Goal: Task Accomplishment & Management: Manage account settings

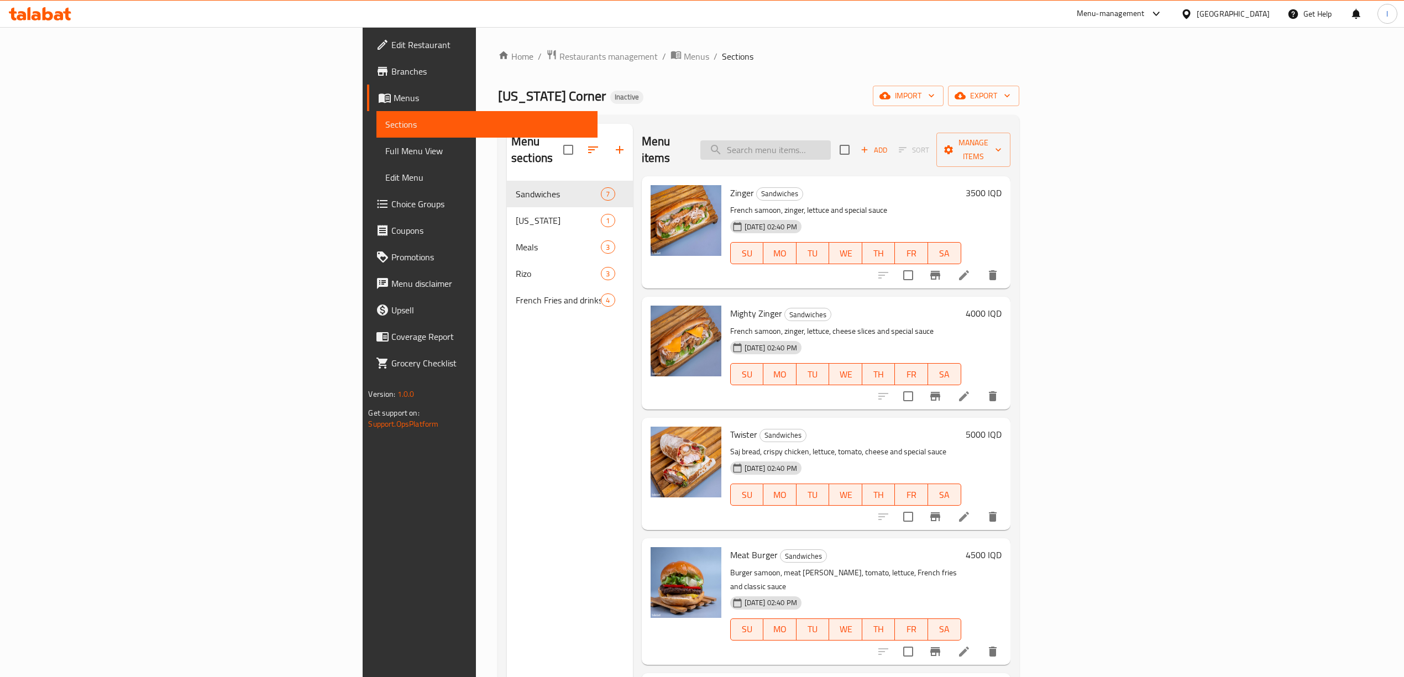
drag, startPoint x: 906, startPoint y: 127, endPoint x: 891, endPoint y: 137, distance: 18.2
click at [905, 128] on div "Menu items Add Sort Manage items" at bounding box center [826, 150] width 369 height 53
click at [831, 140] on input "search" at bounding box center [765, 149] width 130 height 19
paste input "Zinger Meal"
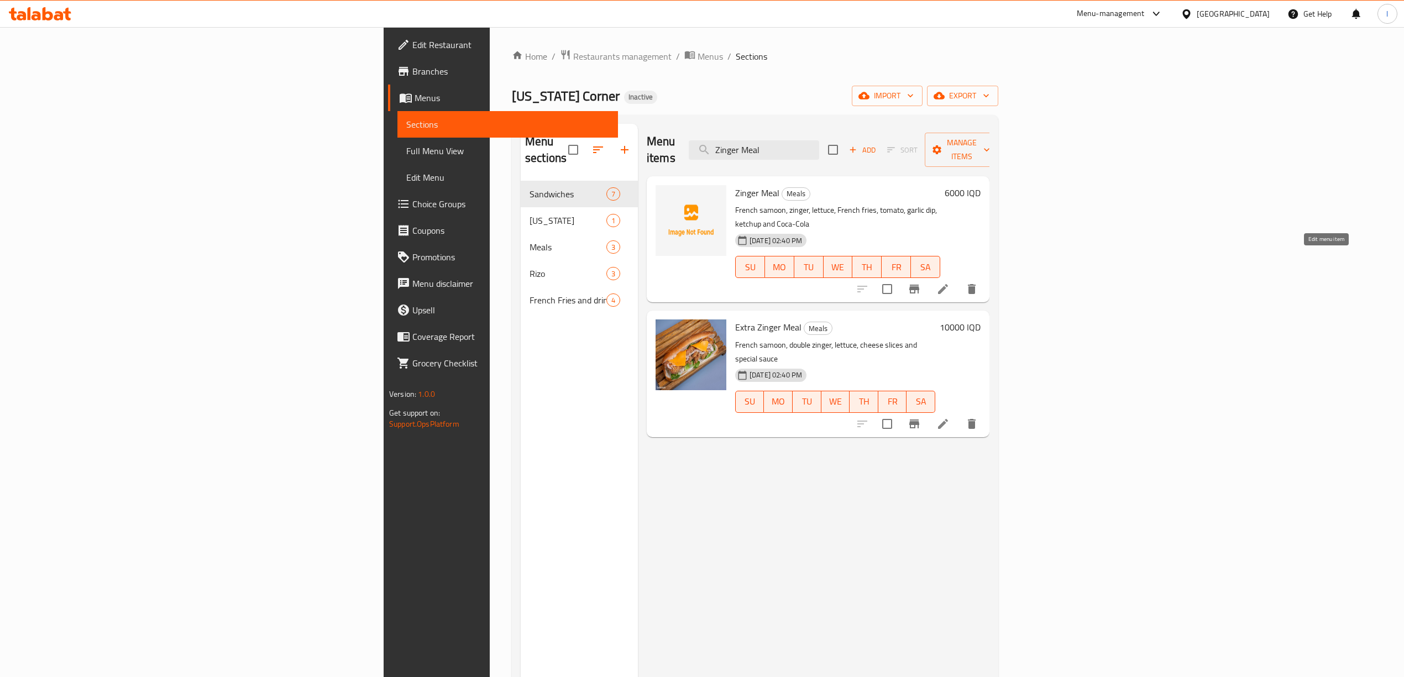
type input "Zinger Meal"
click at [949, 282] on icon at bounding box center [942, 288] width 13 height 13
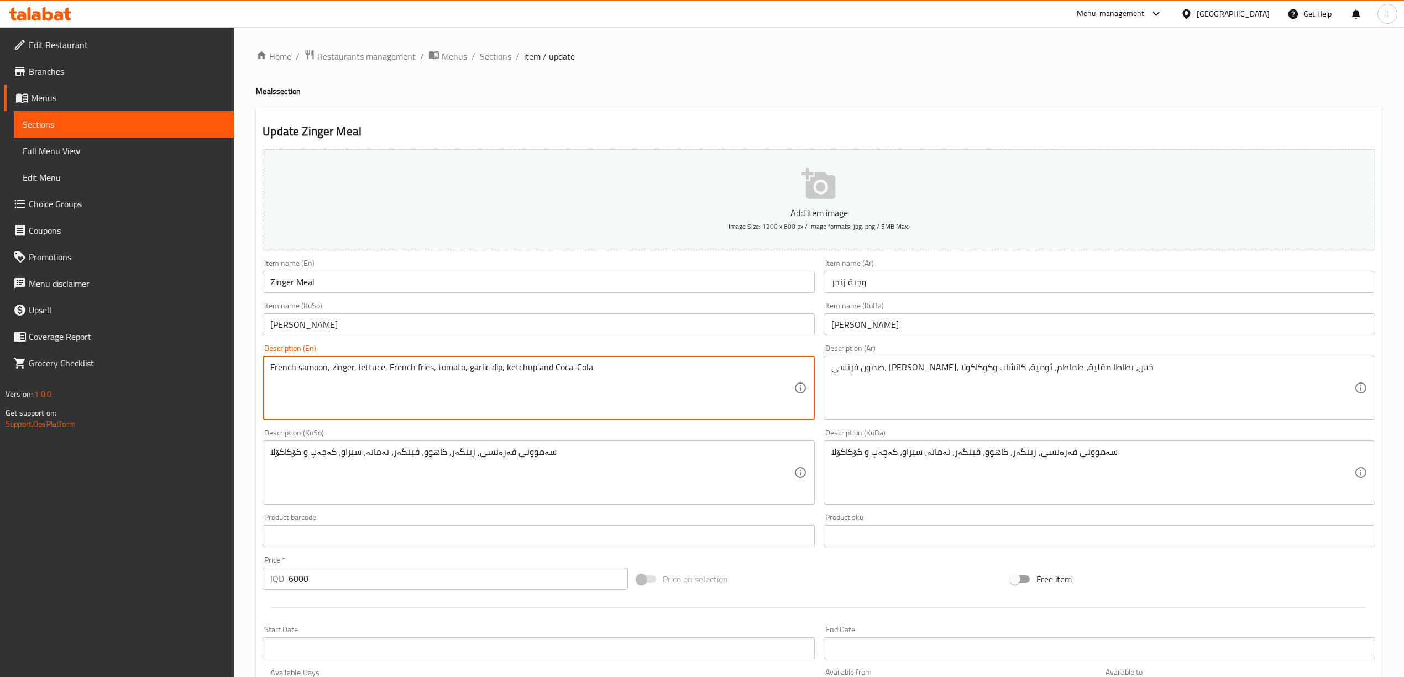
click at [276, 368] on textarea "French samoon, zinger, lettuce, French fries, tomato, garlic dip, ketchup and C…" at bounding box center [531, 388] width 523 height 53
drag, startPoint x: 326, startPoint y: 368, endPoint x: 180, endPoint y: 370, distance: 145.4
click at [185, 372] on div "Edit Restaurant Branches Menus Sections Full Menu View Edit Menu Choice Groups …" at bounding box center [702, 467] width 1404 height 881
type textarea "Round samoon, zinger, lettuce, French fries, tomato, garlic dip, ketchup and Co…"
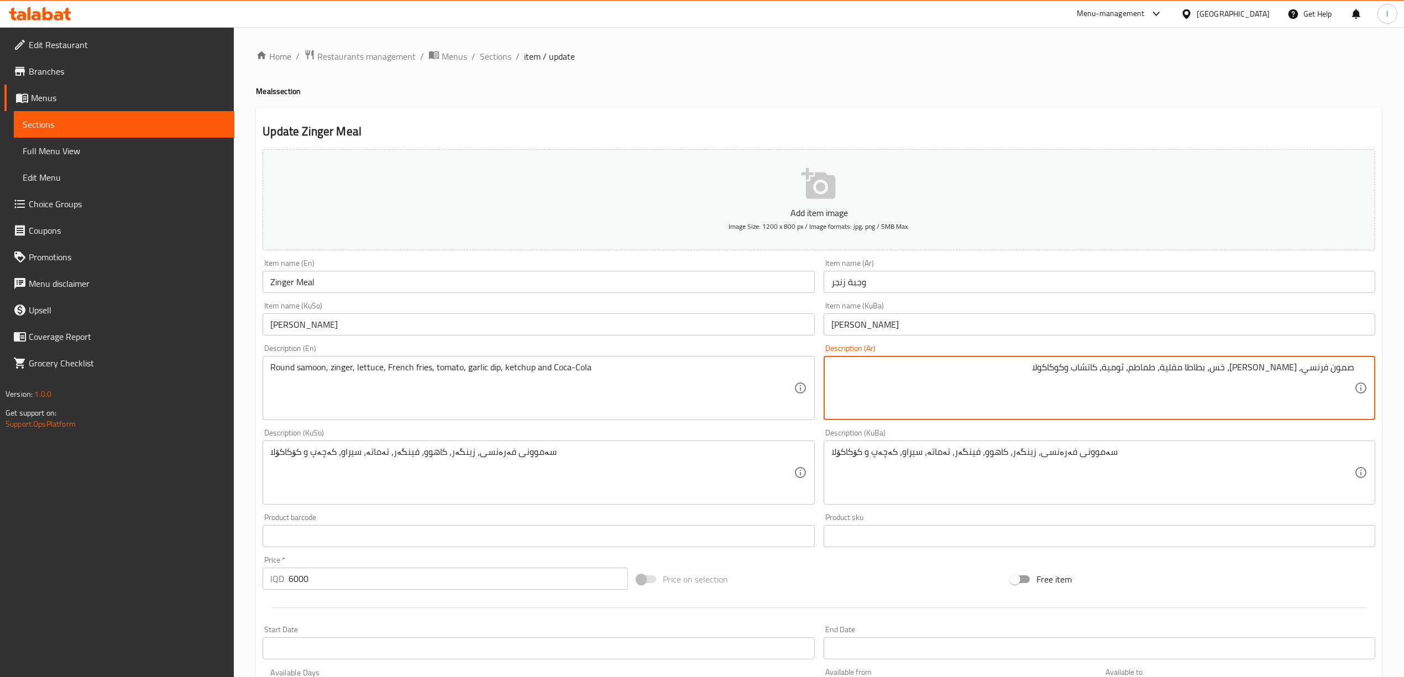
click at [1314, 367] on textarea "صمون فرنسي، [PERSON_NAME]، خس، بطاطا مقلية، طماطم، ثومية، كاتشاب وكوكاكولا" at bounding box center [1092, 388] width 523 height 53
click at [1314, 366] on textarea "صمون فرنسي، [PERSON_NAME]، خس، بطاطا مقلية، طماطم، ثومية، كاتشاب وكوكاكولا" at bounding box center [1092, 388] width 523 height 53
paste textarea "خبز دائر"
click at [1323, 369] on textarea "صمون خبز دائري، زنجر، خس، بطاطا مقلية، طماطم، ثومية، كاتشاب وكوكاكولا" at bounding box center [1092, 388] width 523 height 53
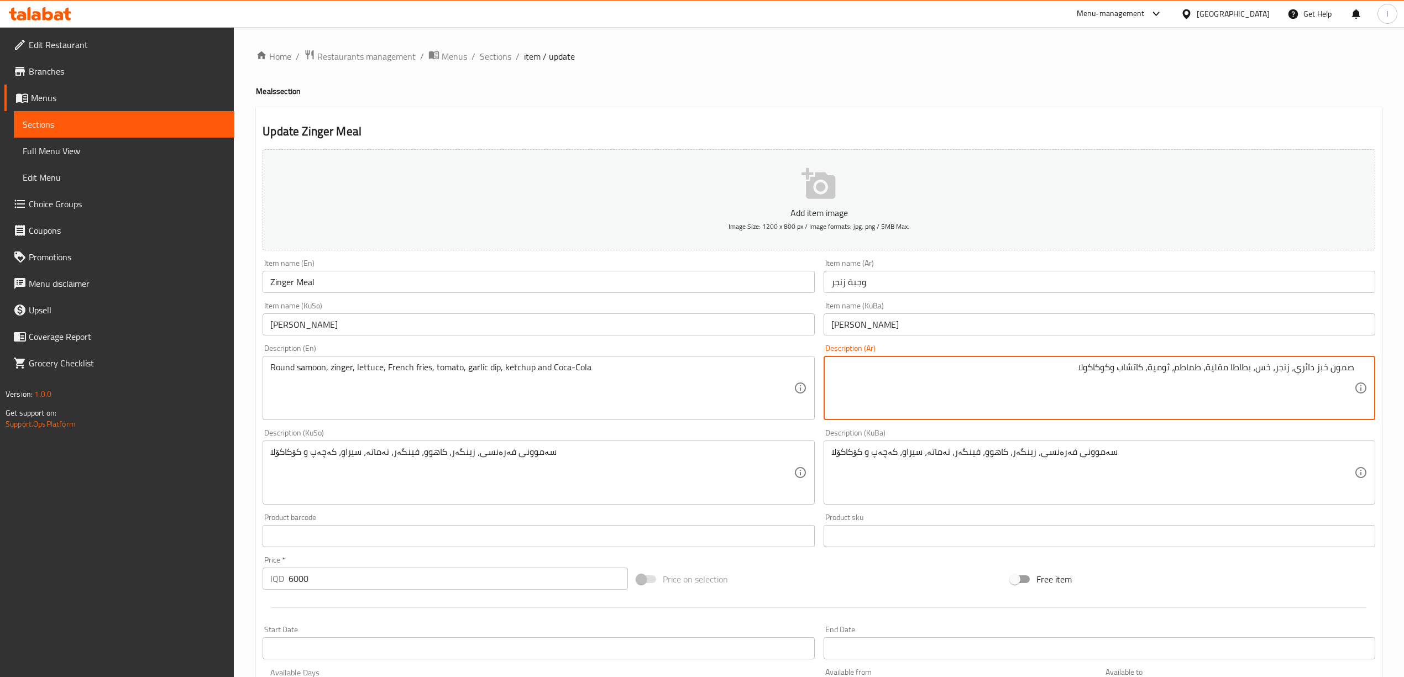
click at [1323, 370] on textarea "صمون خبز دائري، زنجر، خس، بطاطا مقلية، طماطم، ثومية، كاتشاب وكوكاكولا" at bounding box center [1092, 388] width 523 height 53
type textarea "صمون دائري، [PERSON_NAME]، خس، بطاطا مقلية، طماطم، ثومية، كاتشاب وكوكاكولا"
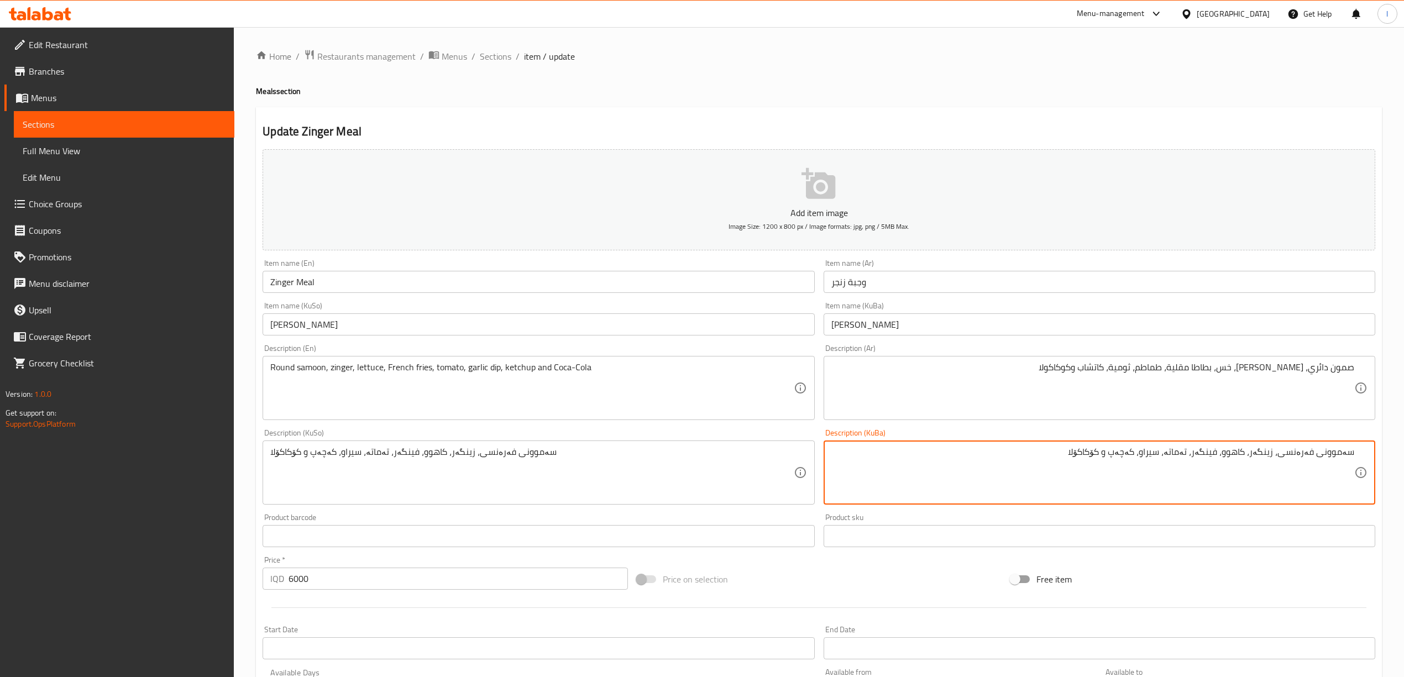
click at [1292, 444] on div "سەموونی فەرەنسی، زینگەر، کاهوو، فینگەر، تەماتە، سیراو، کەچەپ و کۆکاکۆلا Descrip…" at bounding box center [1099, 472] width 552 height 64
click at [1295, 453] on textarea "سەموونی فەرەنسی، زینگەر، کاهوو، فینگەر، تەماتە، سیراو، کەچەپ و کۆکاکۆلا" at bounding box center [1092, 473] width 523 height 53
drag, startPoint x: 1279, startPoint y: 465, endPoint x: 1414, endPoint y: 471, distance: 135.0
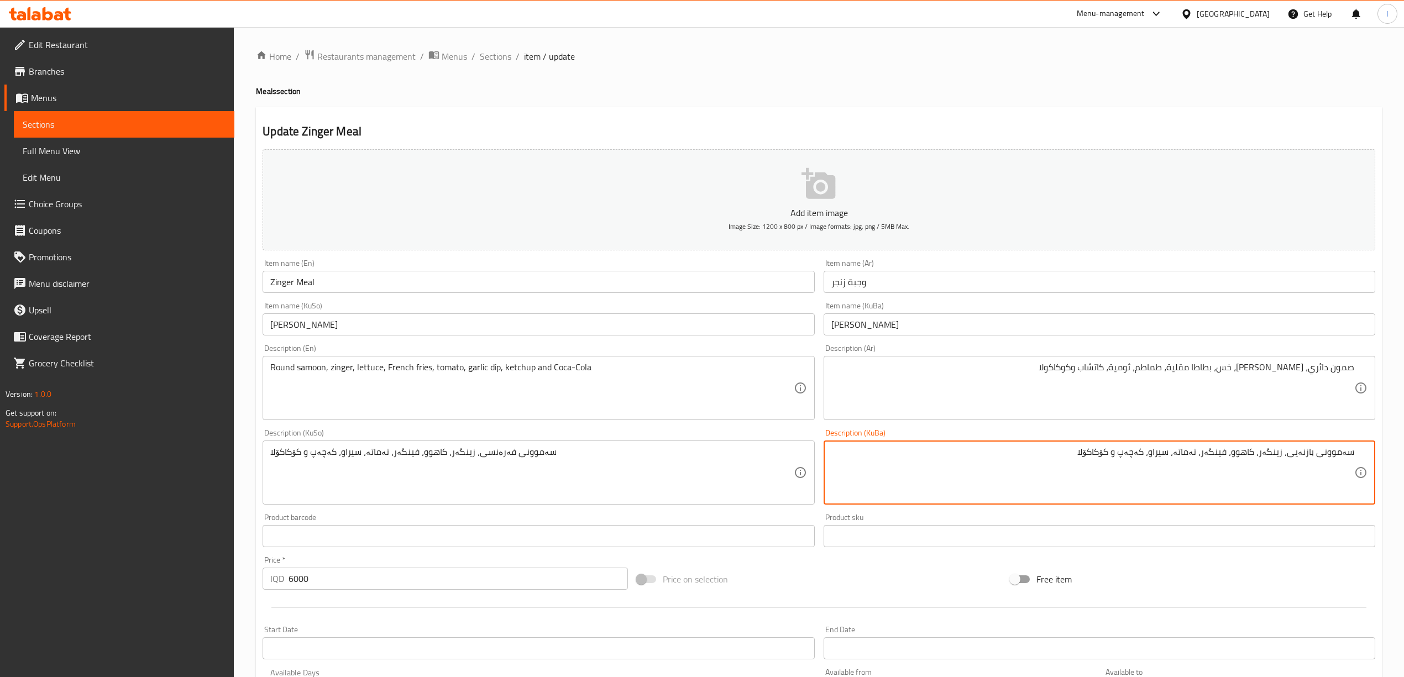
click at [1404, 471] on html "​ Menu-management [GEOGRAPHIC_DATA] Get Help l Edit Restaurant Branches Menus S…" at bounding box center [702, 338] width 1404 height 677
type textarea "سەموونی بازنەیی، زینگەر، کاهوو، فینگەر، تەماتە، سیراو، کەچەپ و کۆکاکۆلا"
drag, startPoint x: 553, startPoint y: 463, endPoint x: 0, endPoint y: 409, distance: 555.3
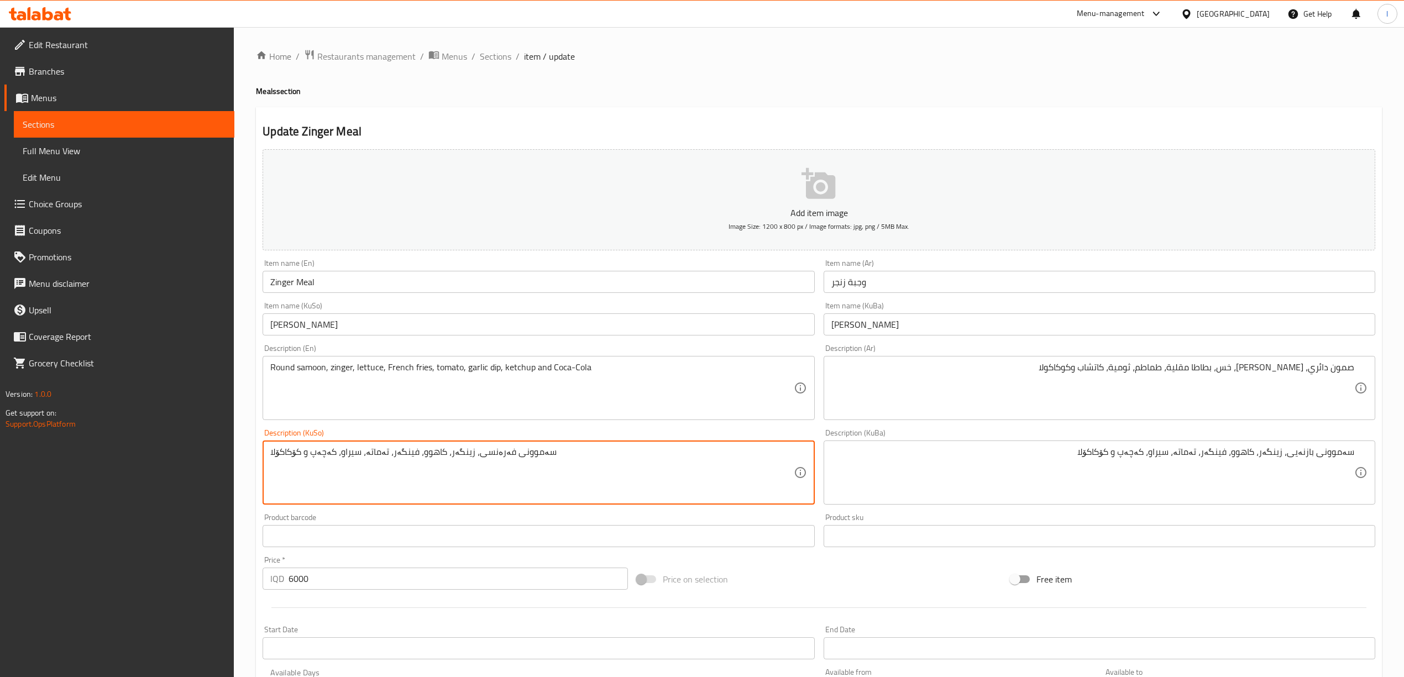
paste textarea "بازنەی"
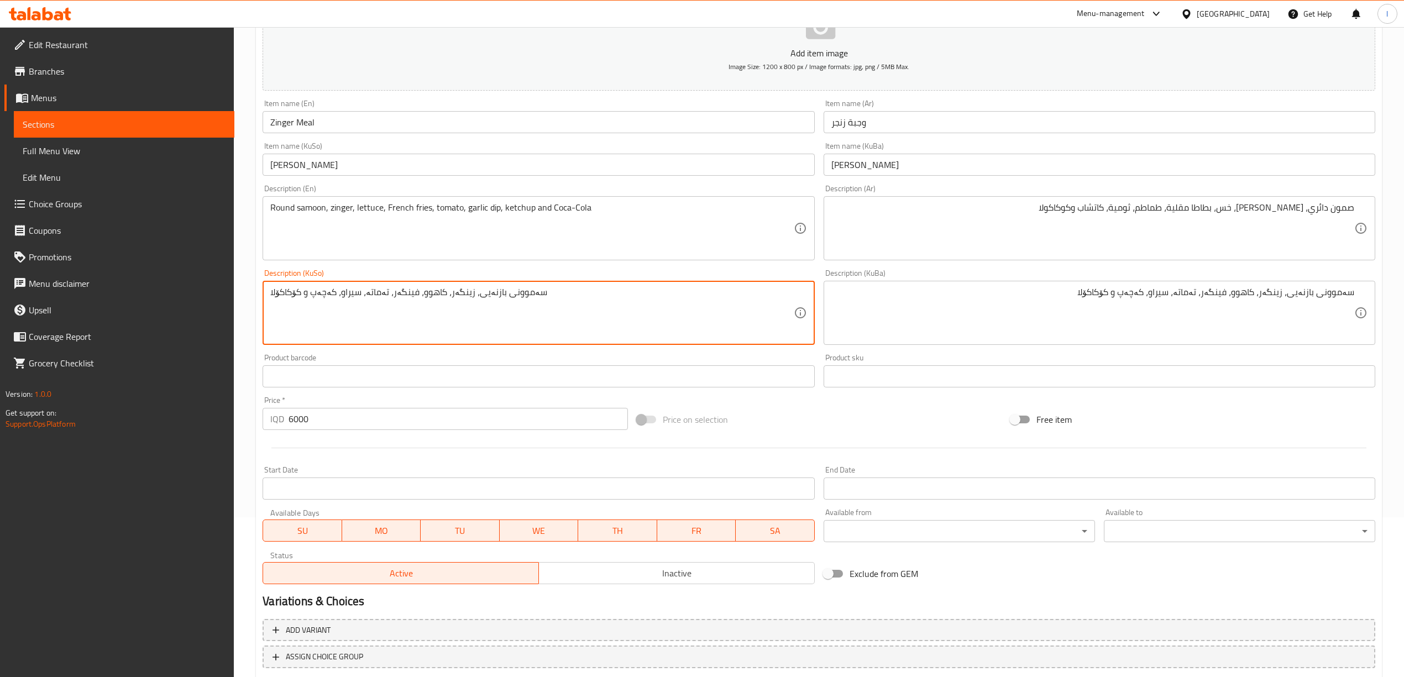
scroll to position [230, 0]
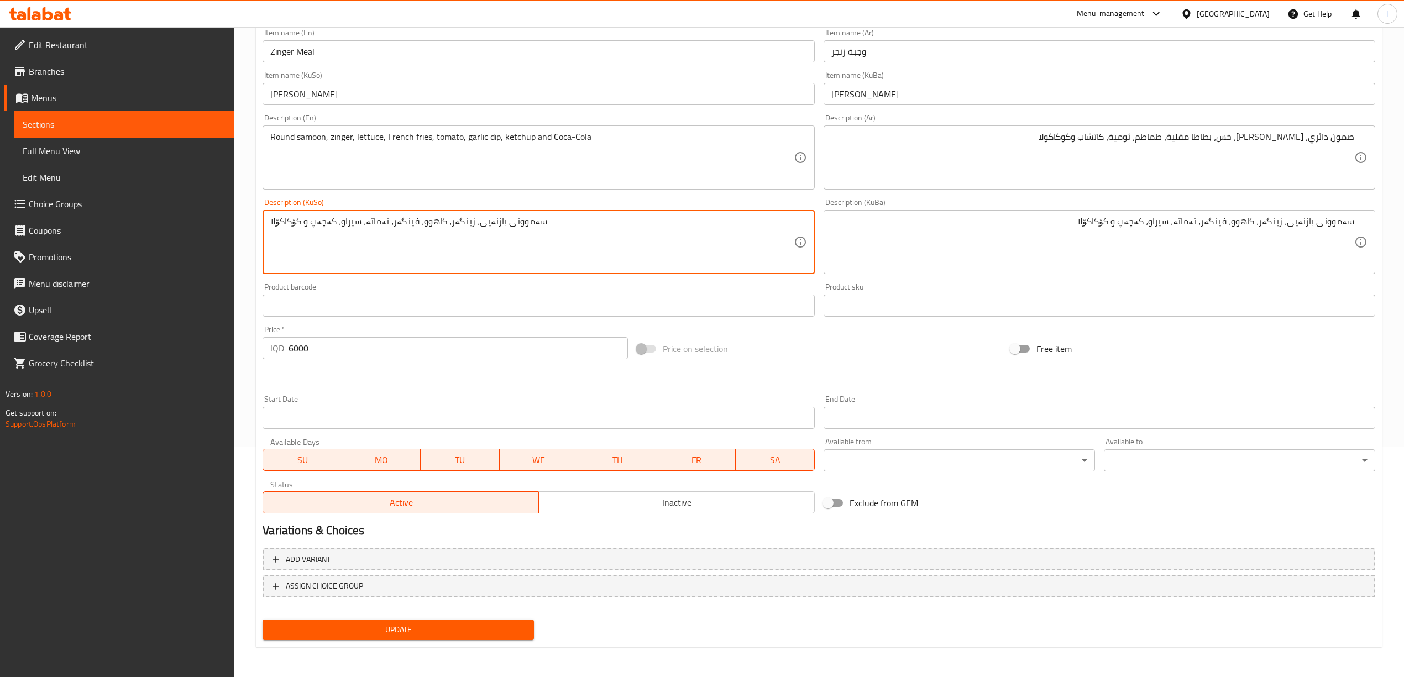
type textarea "سەموونی بازنەیی، زینگەر، کاهوو، فینگەر، تەماتە، سیراو، کەچەپ و کۆکاکۆلا"
click at [460, 630] on span "Update" at bounding box center [398, 630] width 254 height 14
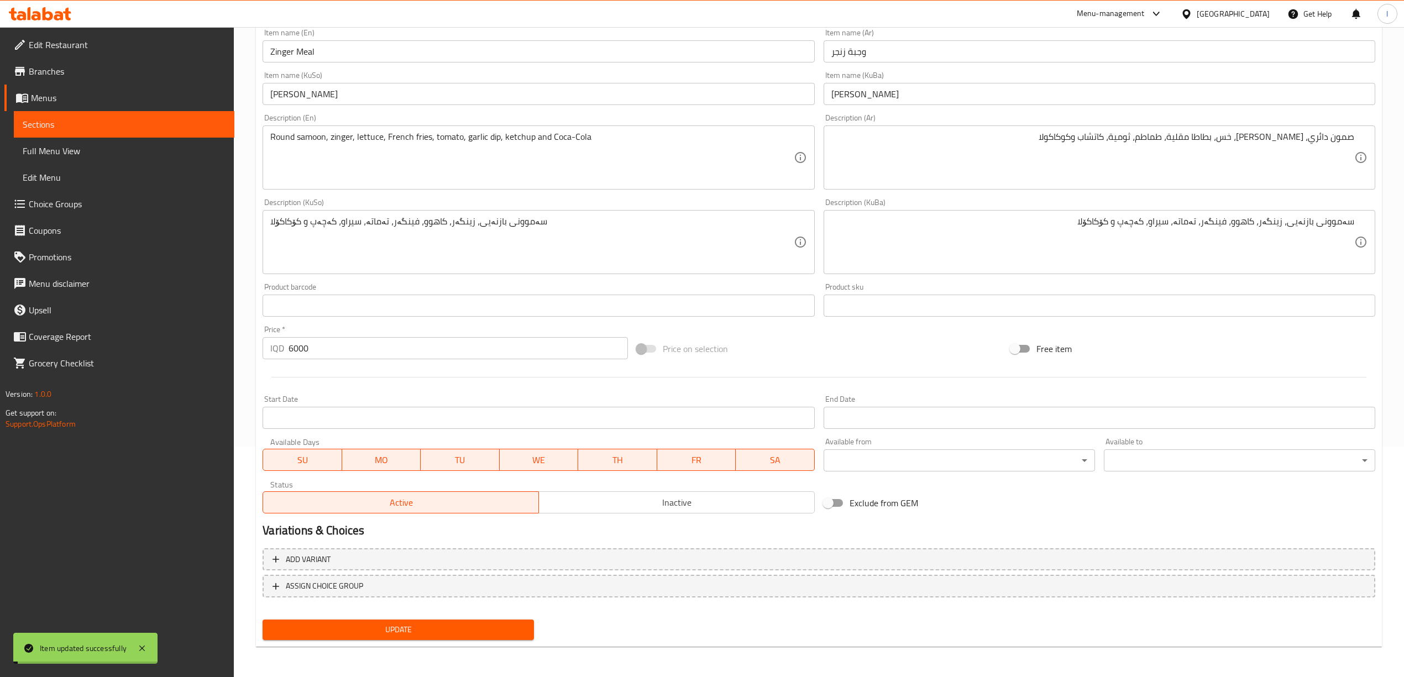
click at [145, 124] on span "Sections" at bounding box center [124, 124] width 203 height 13
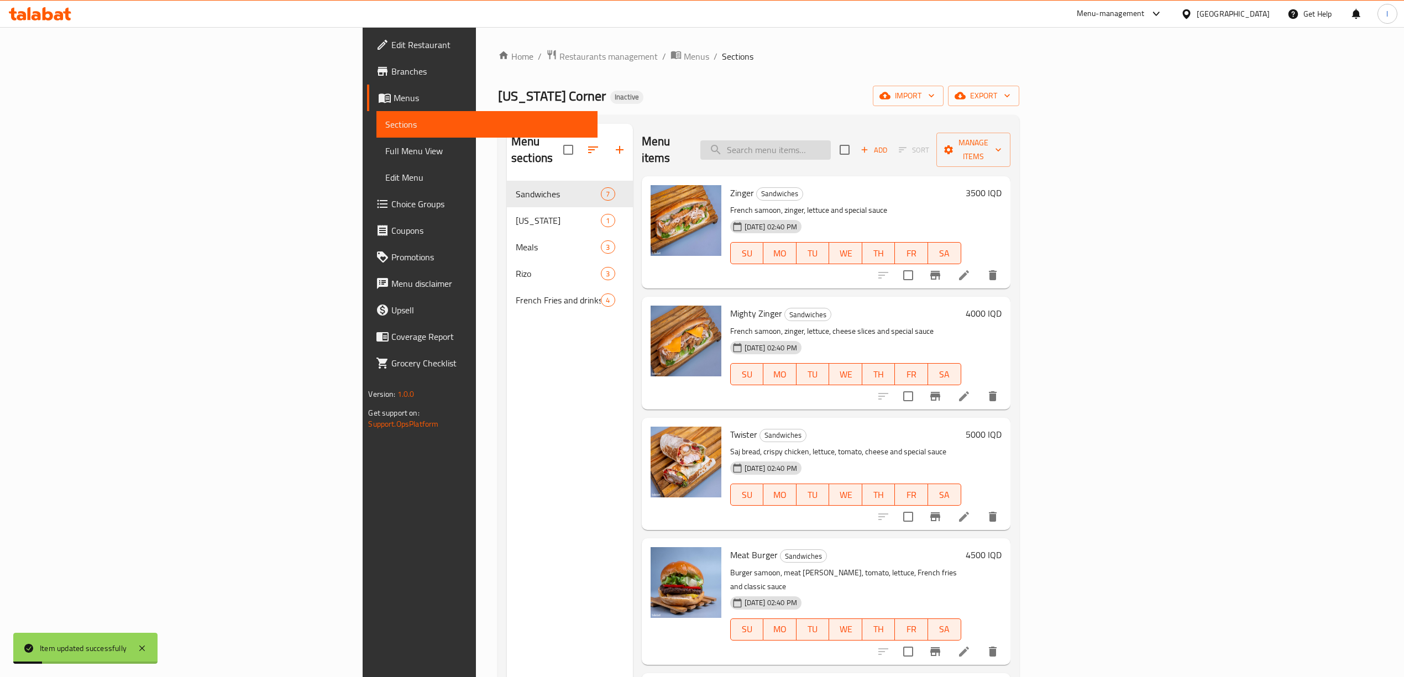
click at [831, 140] on input "search" at bounding box center [765, 149] width 130 height 19
paste input "Zinger Meal"
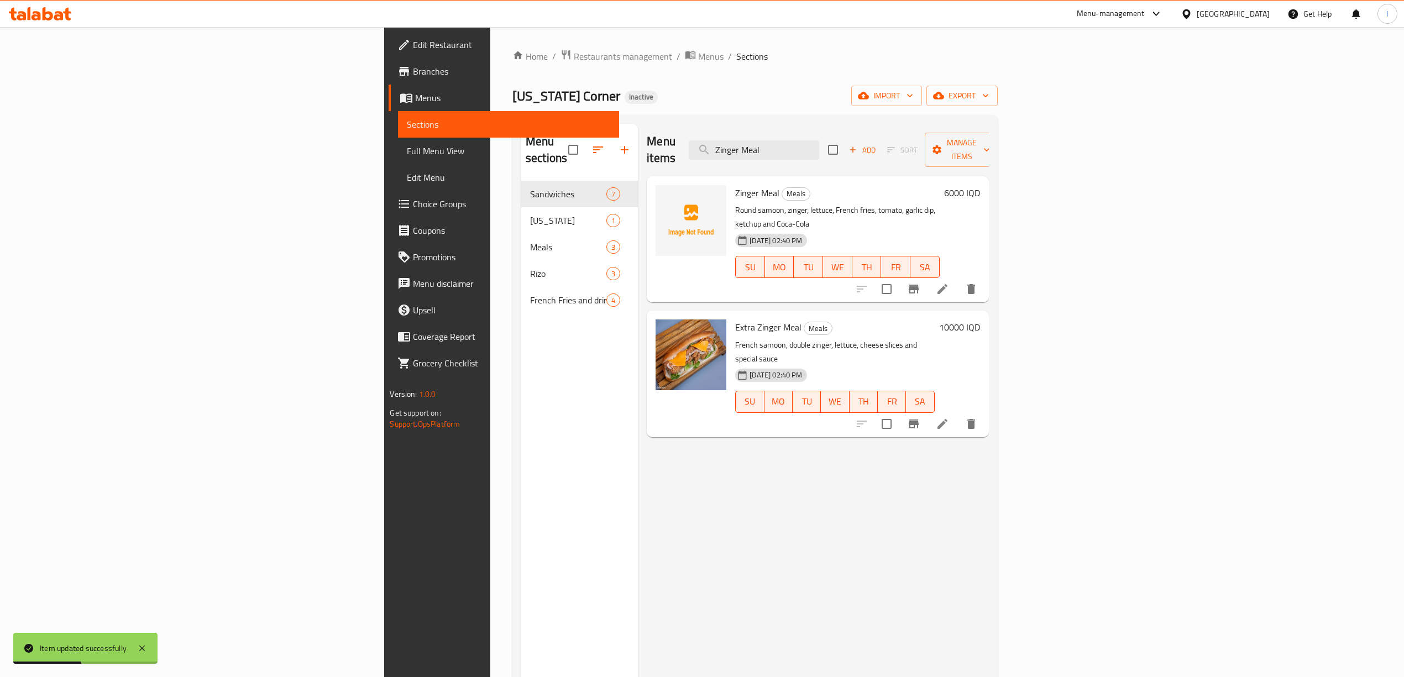
type input "Zinger Meal"
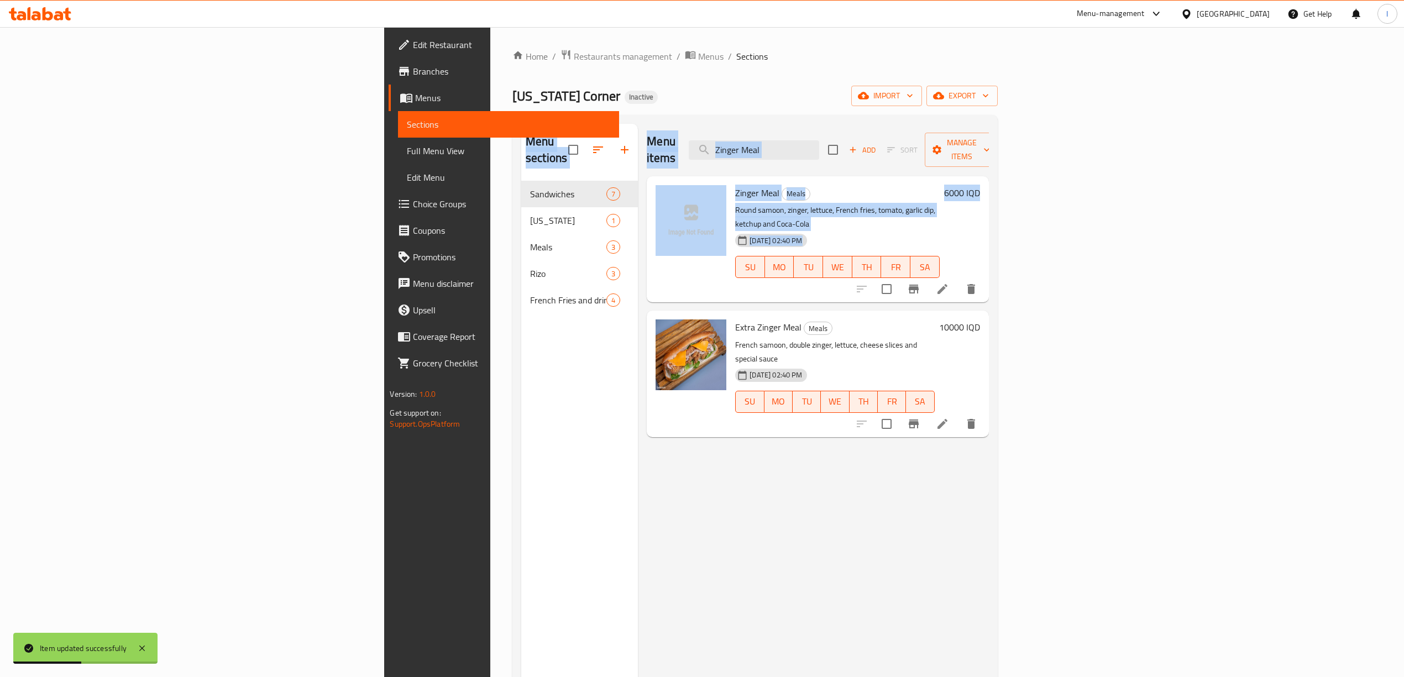
drag, startPoint x: 555, startPoint y: 485, endPoint x: 514, endPoint y: 466, distance: 45.5
click at [521, 469] on div "Menu sections Sandwiches 7 [US_STATE] 1 Meals 3 [PERSON_NAME] 3 French Fries an…" at bounding box center [755, 462] width 468 height 677
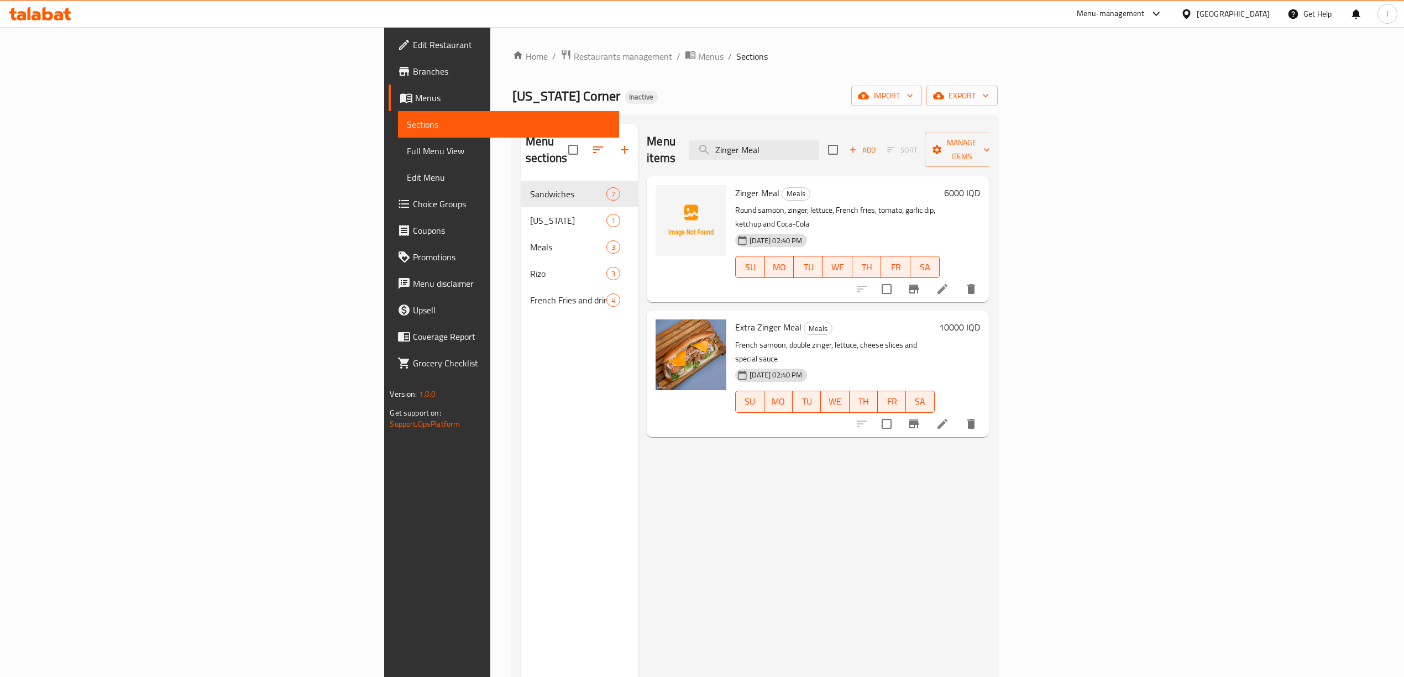
click at [988, 454] on div "Menu items Zinger Meal Add Sort Manage items Zinger Meal Meals Round samoon, zi…" at bounding box center [813, 462] width 350 height 677
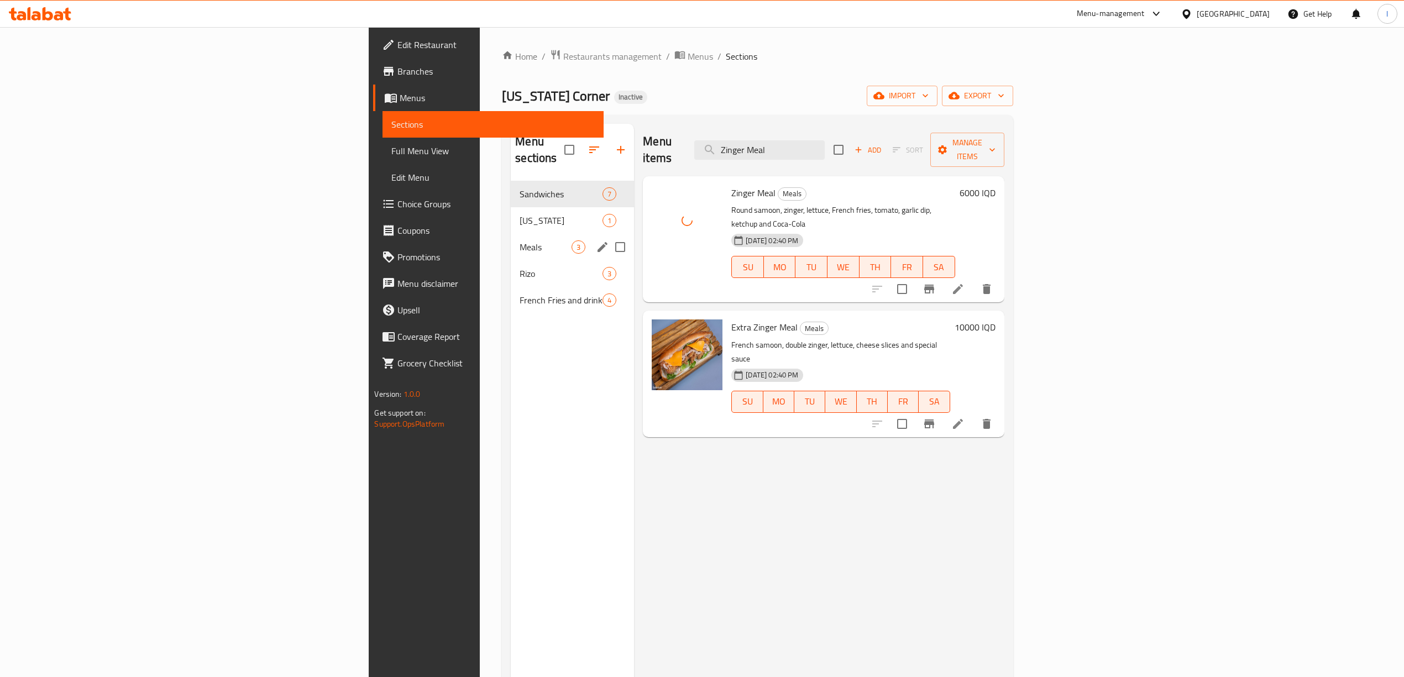
click at [511, 234] on div "Meals 3" at bounding box center [572, 247] width 123 height 27
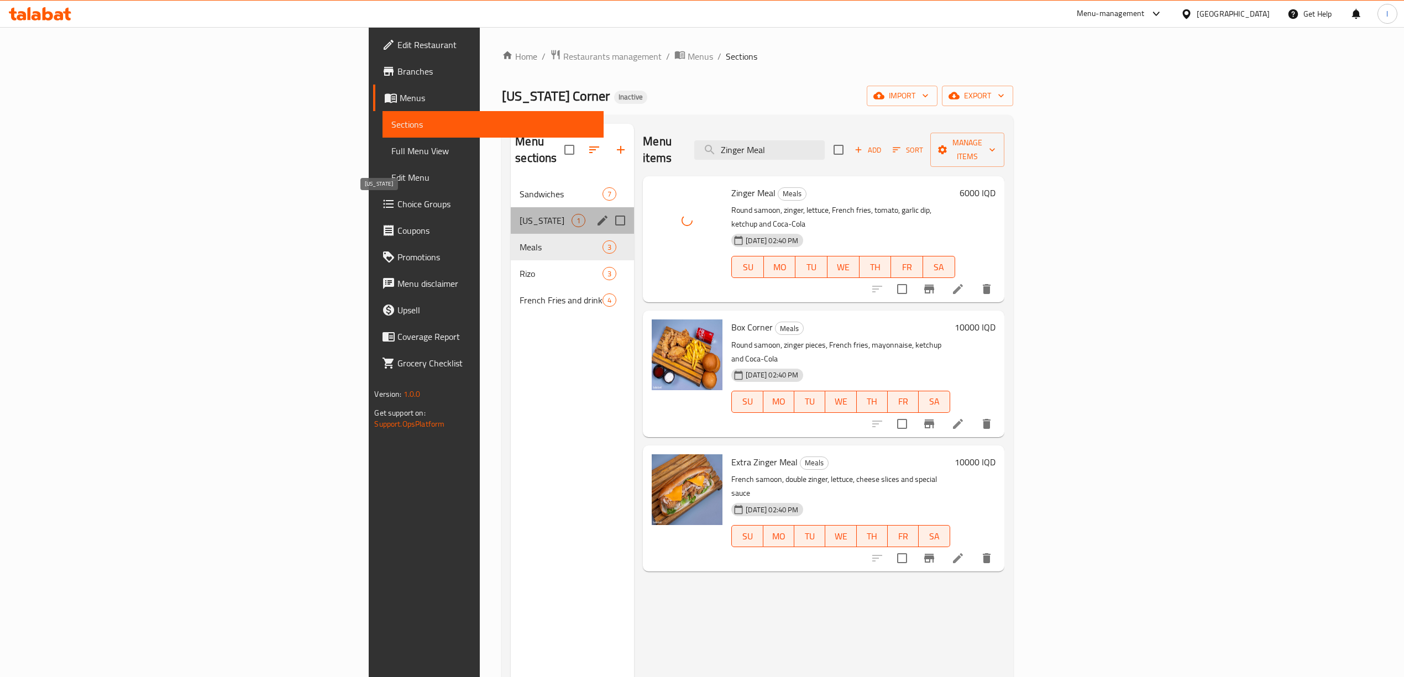
click at [519, 214] on span "[US_STATE]" at bounding box center [545, 220] width 52 height 13
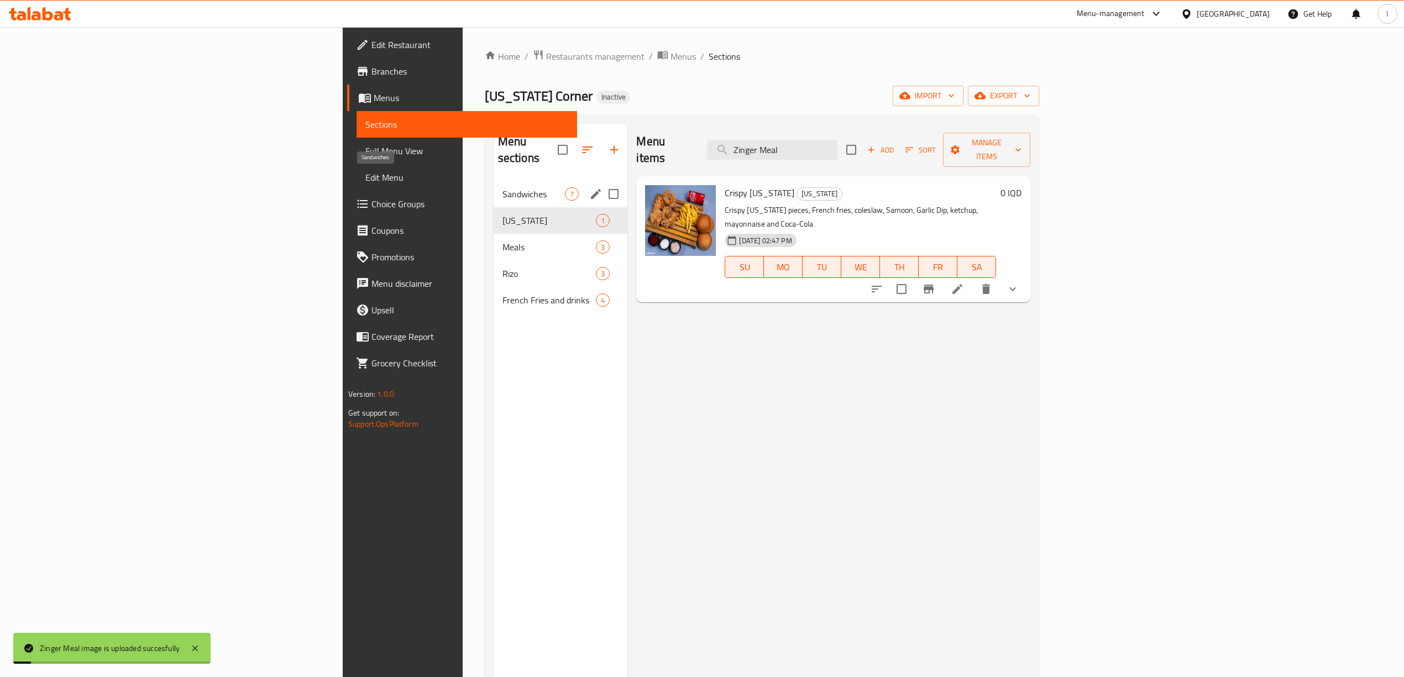
click at [502, 187] on span "Sandwiches" at bounding box center [533, 193] width 63 height 13
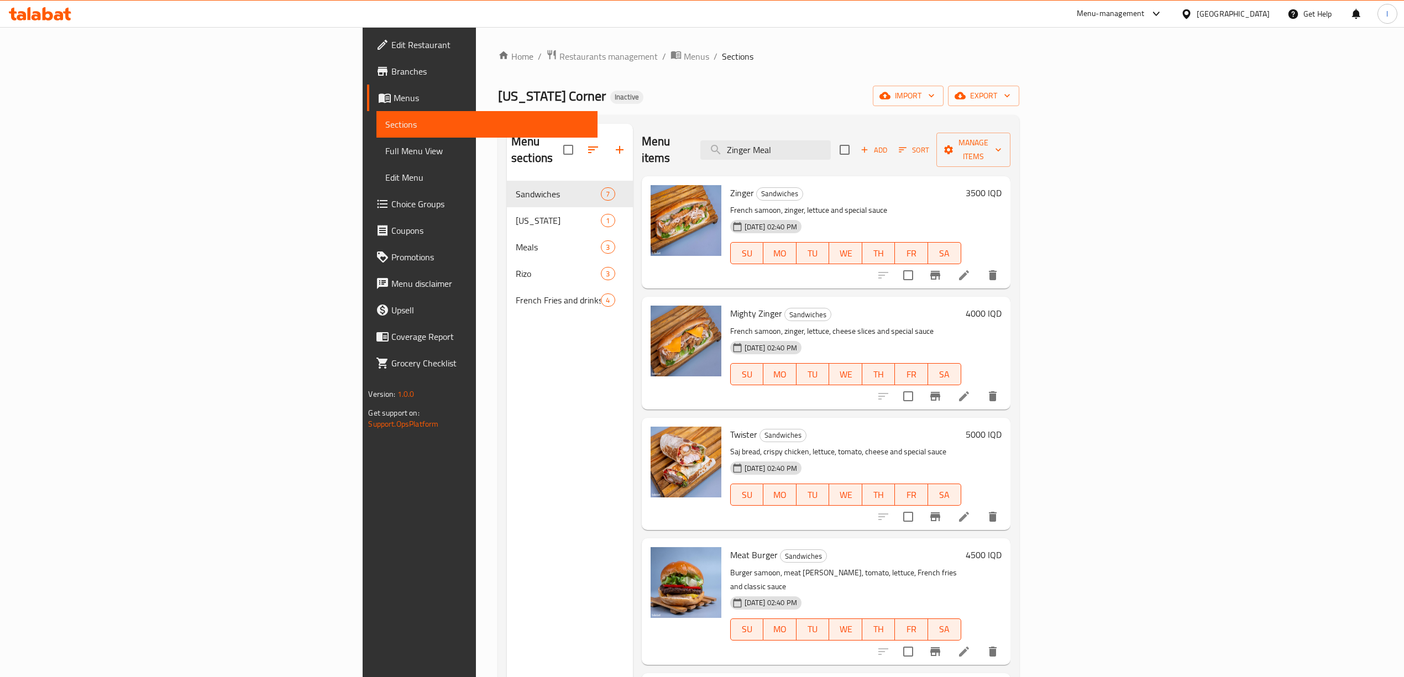
click at [1010, 133] on div "Add Sort Manage items" at bounding box center [924, 150] width 171 height 34
click at [889, 144] on span "Add" at bounding box center [874, 150] width 30 height 13
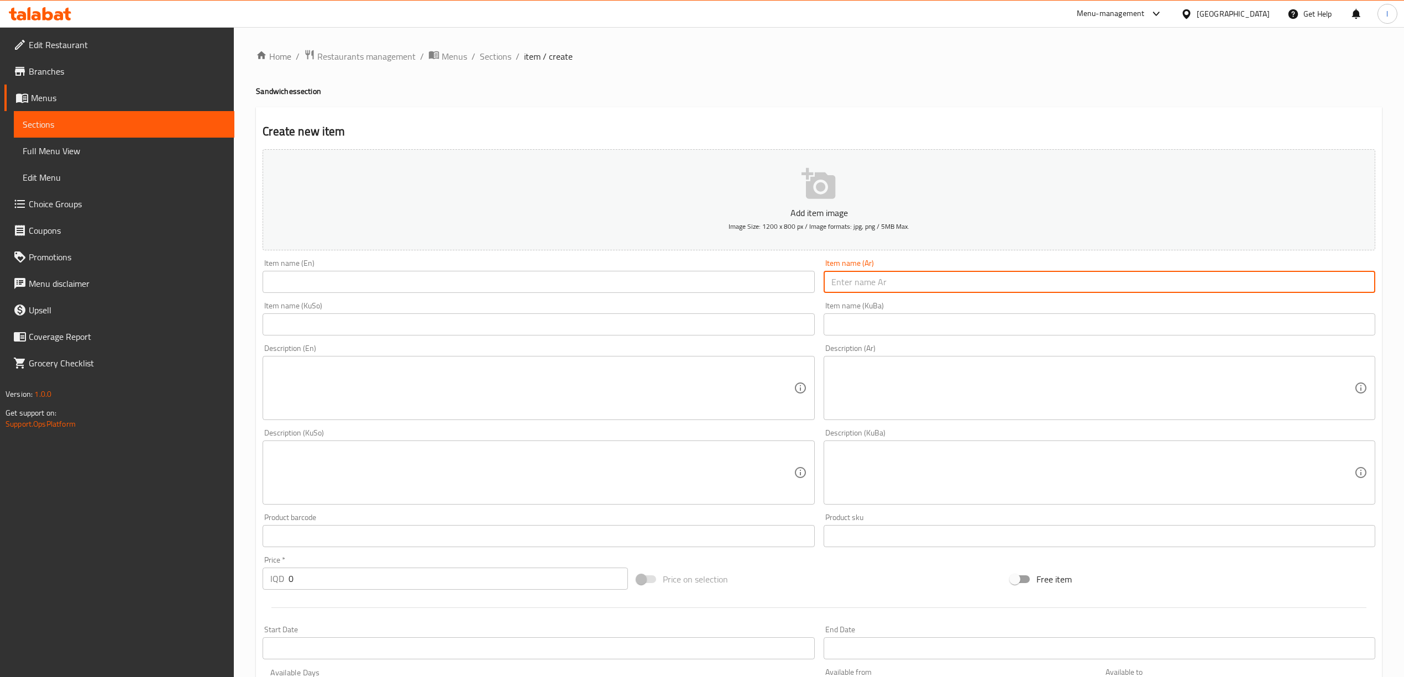
click at [916, 277] on input "text" at bounding box center [1099, 282] width 552 height 22
paste input "فلر"
type input "فلر"
drag, startPoint x: 581, startPoint y: 288, endPoint x: 563, endPoint y: 277, distance: 21.8
click at [580, 290] on input "text" at bounding box center [539, 282] width 552 height 22
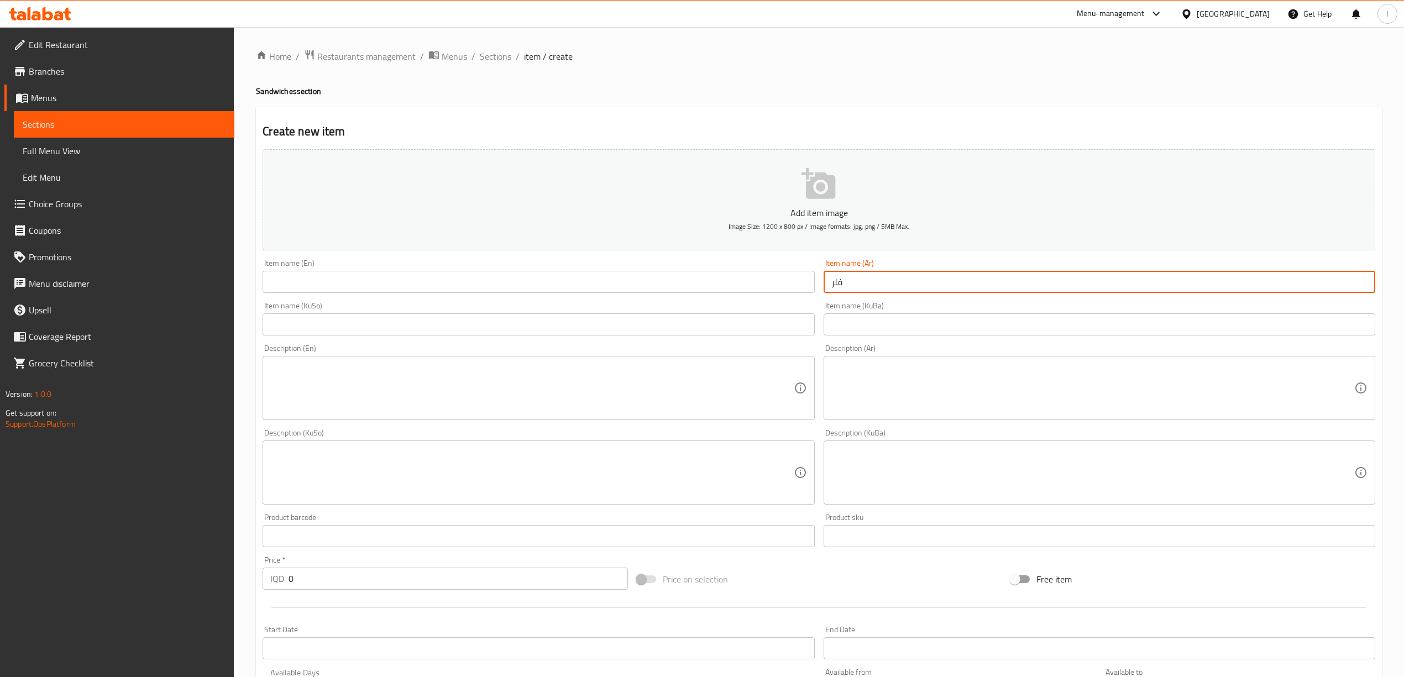
paste input "Filler"
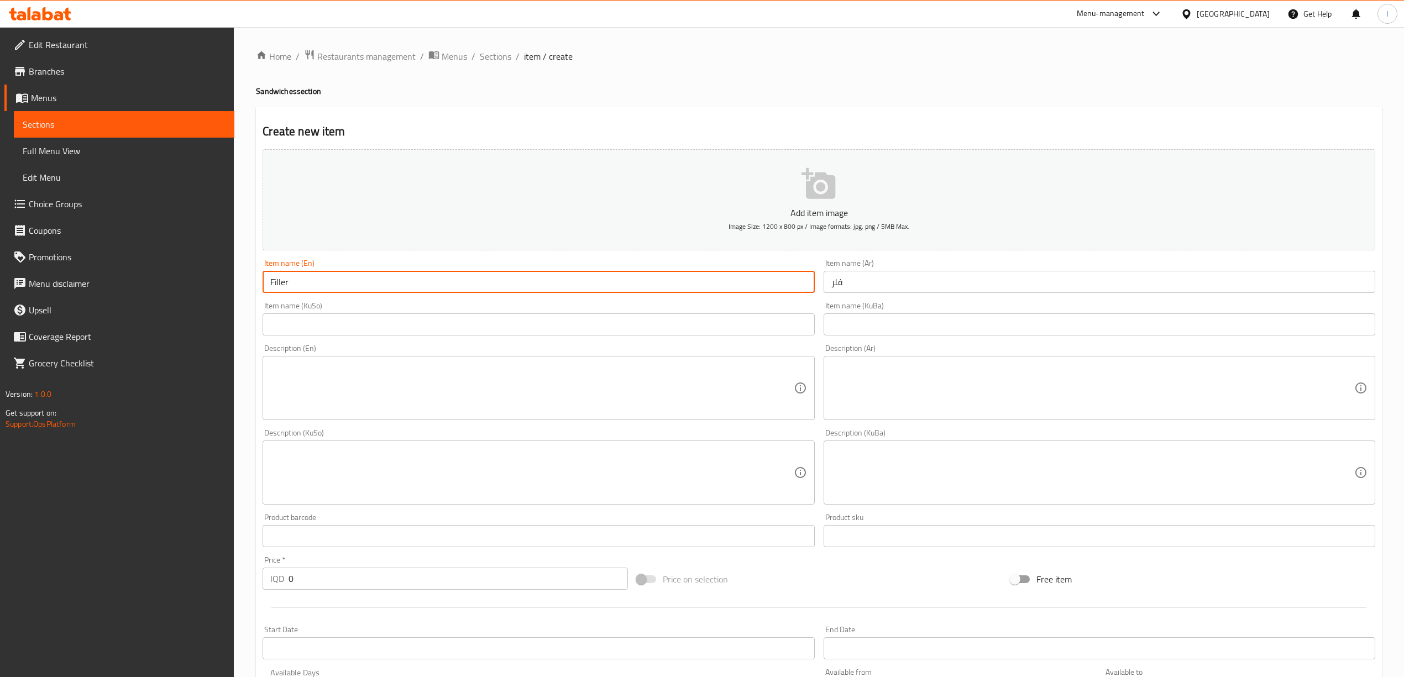
type input "Filler"
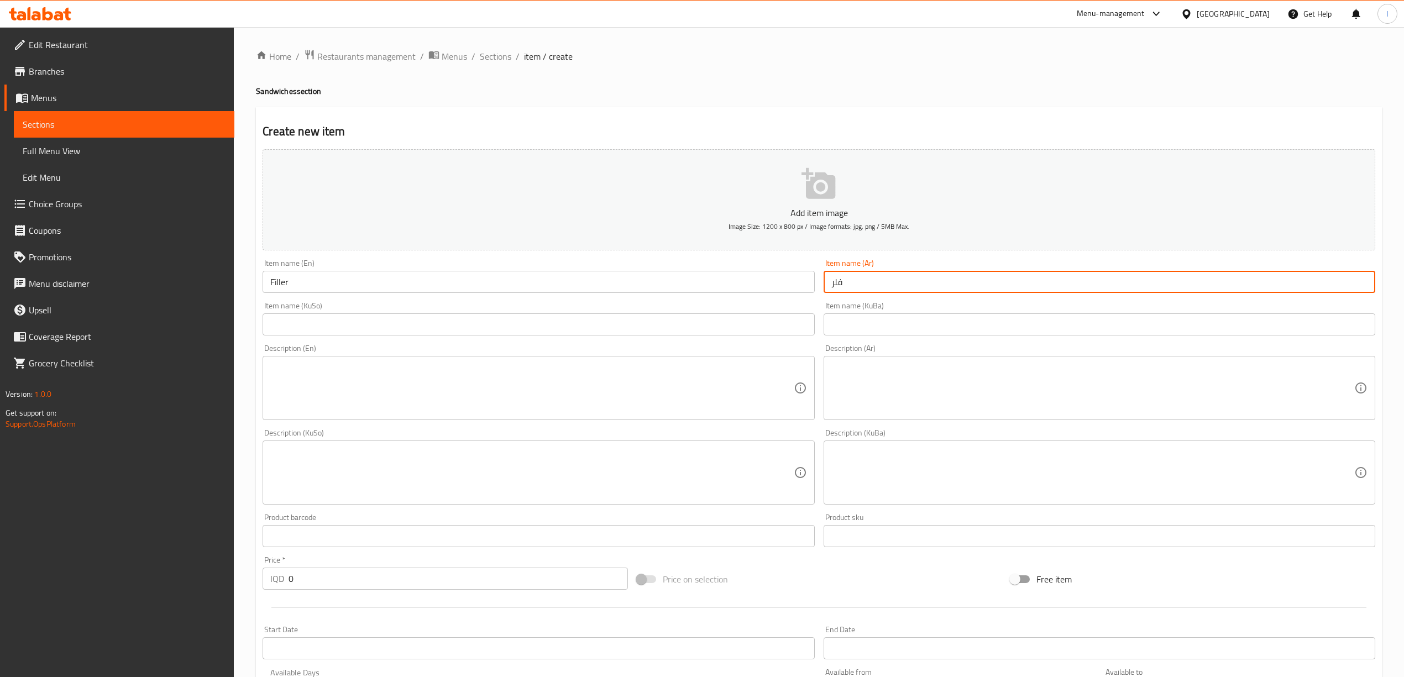
drag, startPoint x: 927, startPoint y: 290, endPoint x: 681, endPoint y: 290, distance: 245.9
click at [686, 292] on div "Add item image Image Size: 1200 x 800 px / Image formats: jpg, png / 5MB Max. I…" at bounding box center [818, 446] width 1121 height 603
paste input "text"
type input "فيلر"
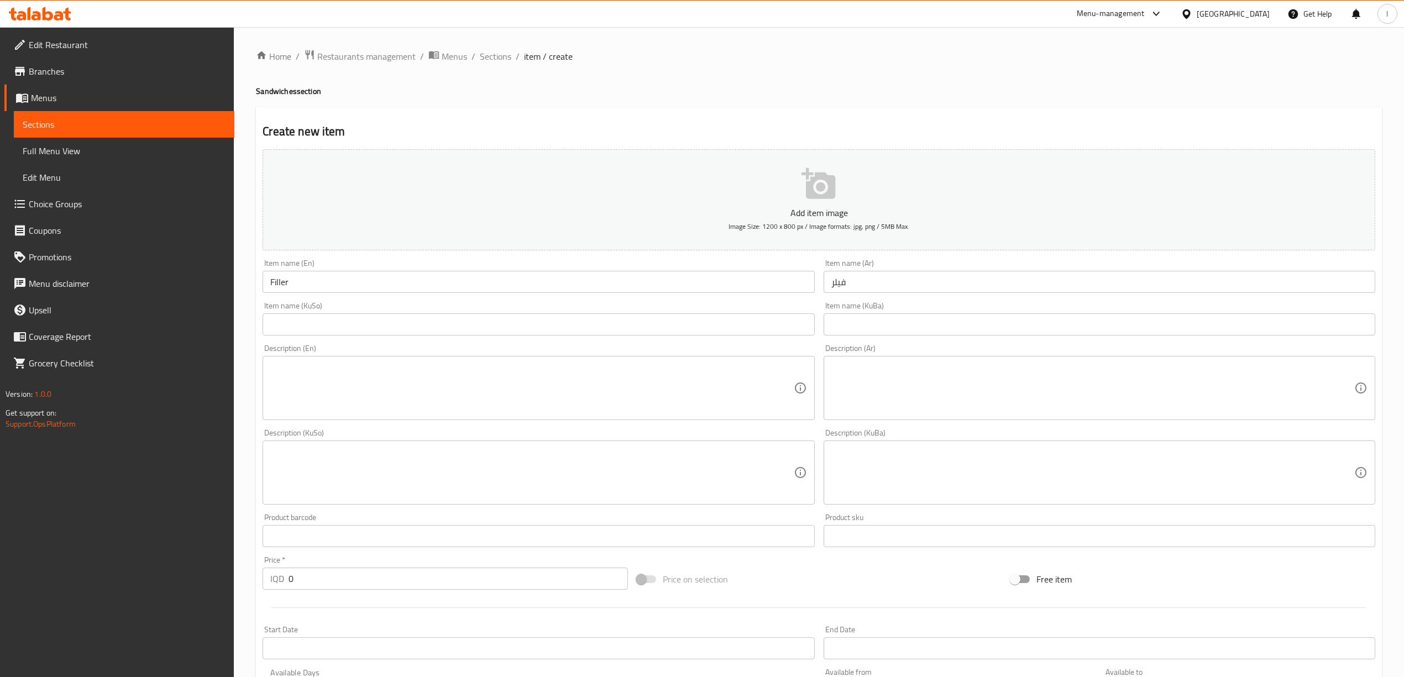
click at [511, 297] on div "Item name (En) Filler Item name (En)" at bounding box center [538, 276] width 560 height 43
click at [606, 317] on div "Item name (KuSo) Item name (KuSo)" at bounding box center [539, 319] width 552 height 34
click at [608, 304] on div "Item name (KuSo) Item name (KuSo)" at bounding box center [539, 319] width 552 height 34
click at [573, 332] on input "text" at bounding box center [539, 324] width 552 height 22
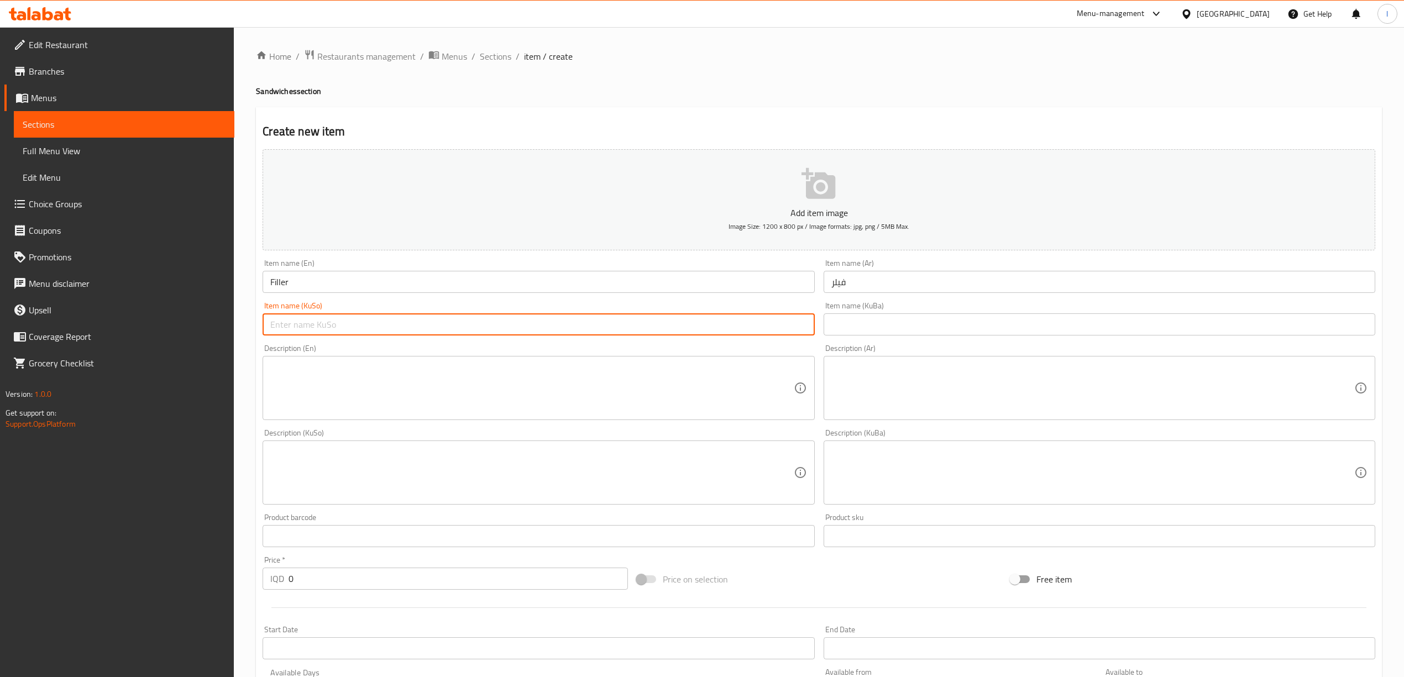
paste input "فیلەر"
type input "فیلەر"
click at [905, 326] on input "text" at bounding box center [1099, 324] width 552 height 22
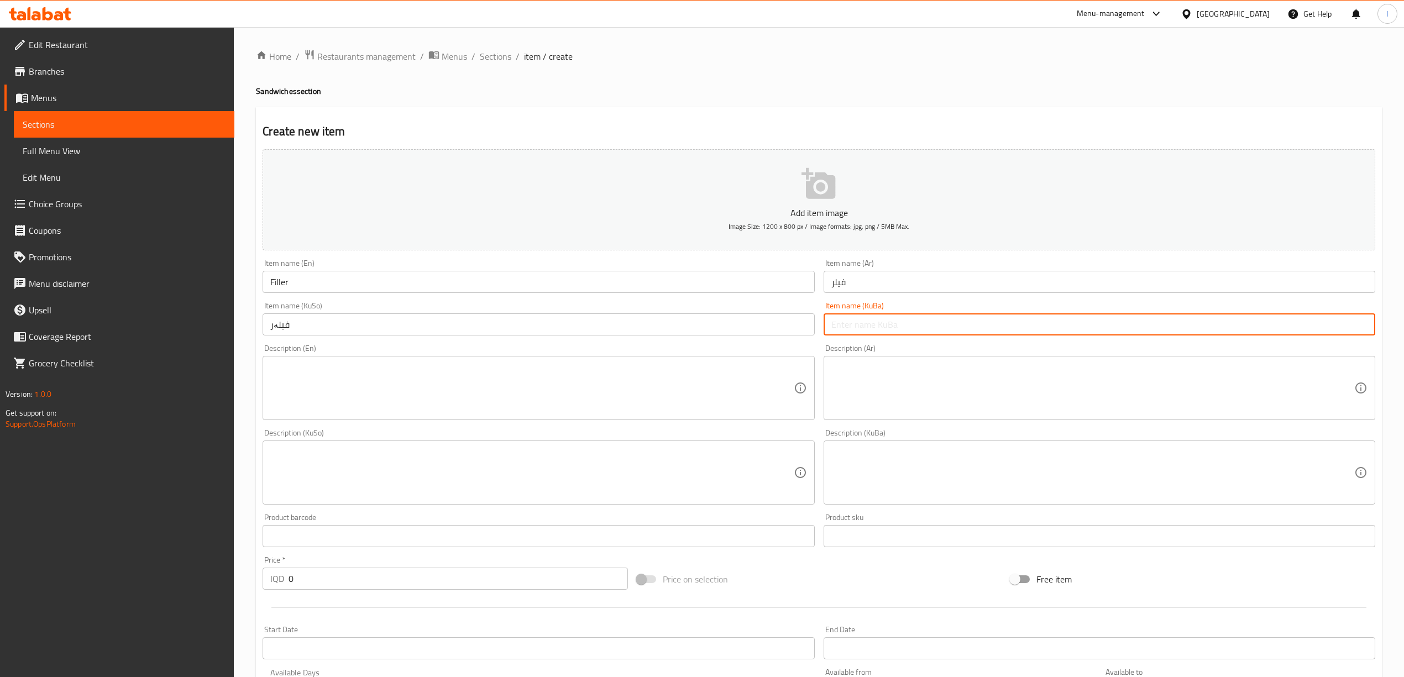
paste input "فیلەر"
type input "فیلەر"
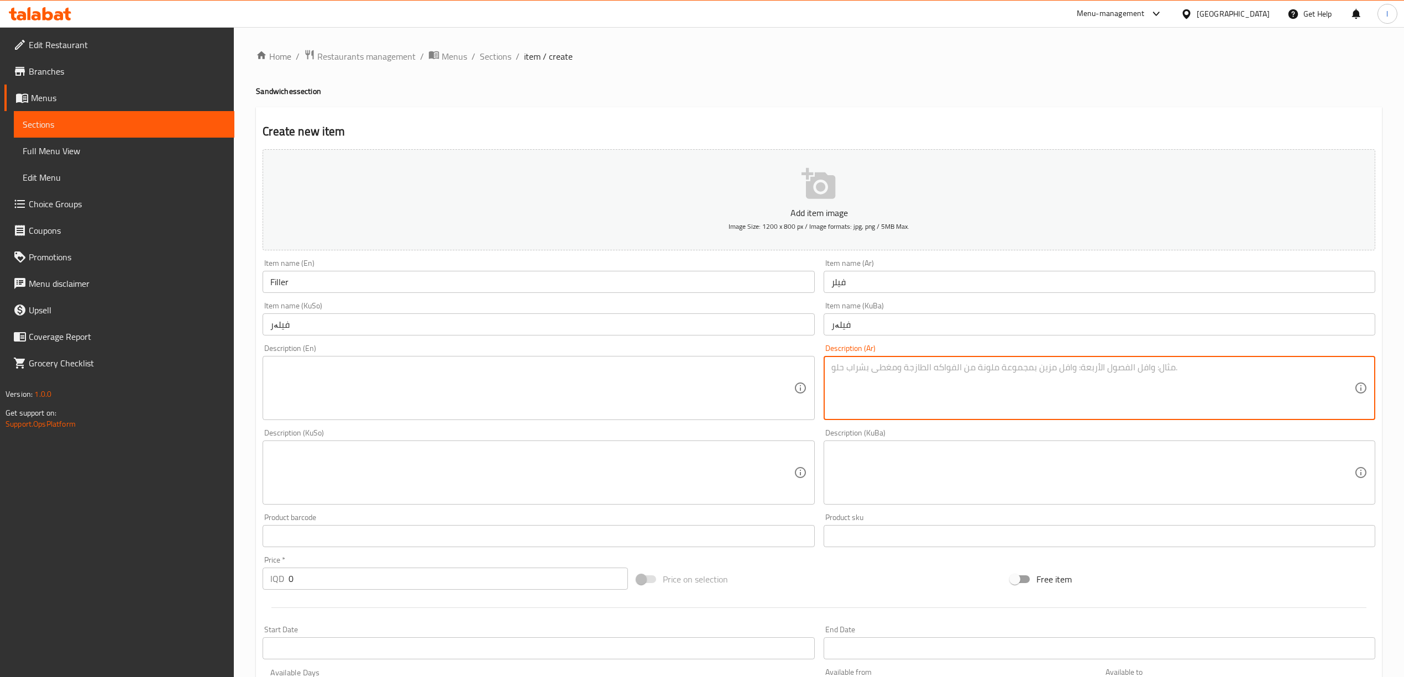
click at [1135, 395] on textarea at bounding box center [1092, 388] width 523 height 53
paste textarea "صمون البرغر , قطع الفلر , طماطم , جبنة وبطاطا مقلية ."
click at [1325, 368] on textarea "صمون البرغر , قطع الفلر , طماطم , جبنة وبطاطا مقلية ." at bounding box center [1092, 388] width 523 height 53
click at [1283, 369] on textarea "صمونلبرغر , قطع الفلر , طماطم , جبنة وبطاطا مقلية ." at bounding box center [1092, 388] width 523 height 53
click at [1132, 368] on textarea "صمونلبرغر , قطع فلر , طماطم , جبنة وبطاطا مقلية ." at bounding box center [1092, 388] width 523 height 53
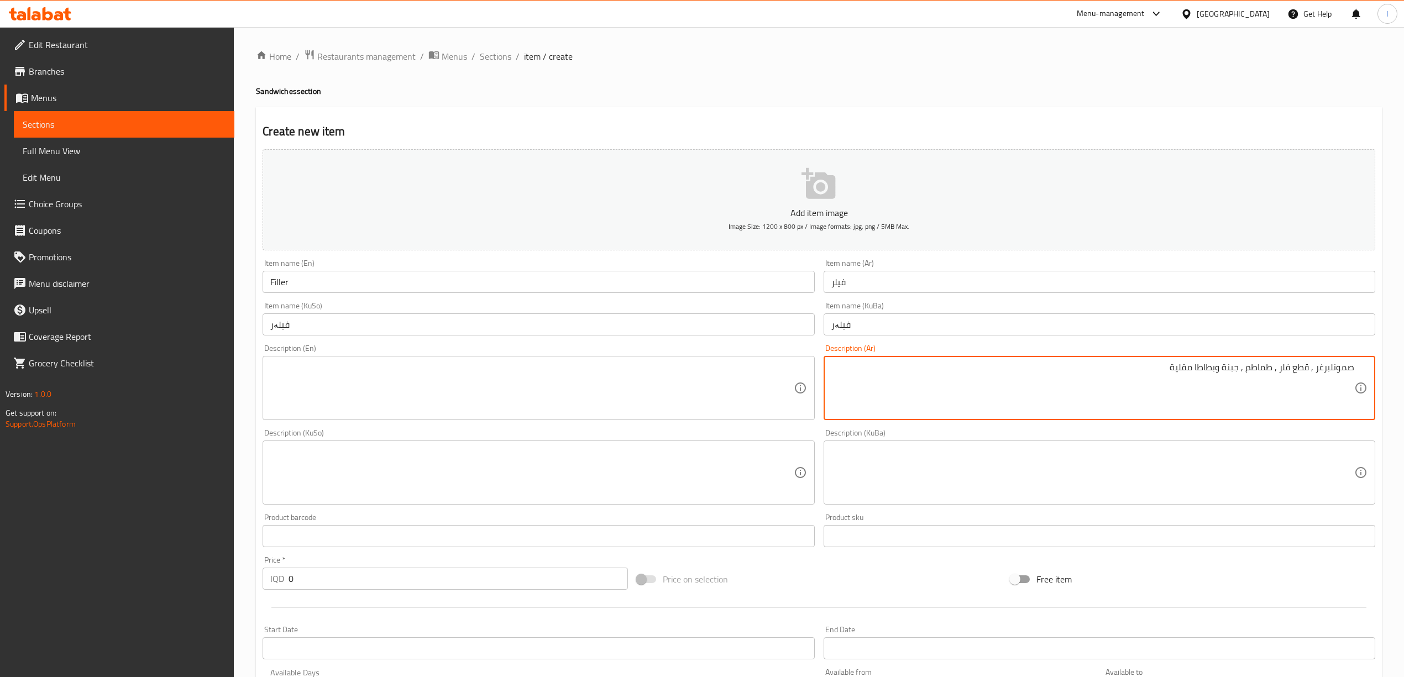
drag, startPoint x: 986, startPoint y: 370, endPoint x: 1414, endPoint y: 370, distance: 427.7
click at [1404, 368] on html "​ Menu-management [GEOGRAPHIC_DATA] Get Help l Edit Restaurant Branches Menus S…" at bounding box center [702, 338] width 1404 height 677
click at [1323, 371] on textarea "صمونلبرغر , قطع فلر , طماطم , جبنة وبطاطا مقلية" at bounding box center [1092, 388] width 523 height 53
click at [1330, 371] on textarea "صمونلبرغر , قطع فلر , طماطم , جبنة وبطاطا مقلية" at bounding box center [1092, 388] width 523 height 53
click at [1333, 371] on textarea "صمونلبرغر , قطع فلر , طماطم , جبنة وبطاطا مقلية" at bounding box center [1092, 388] width 523 height 53
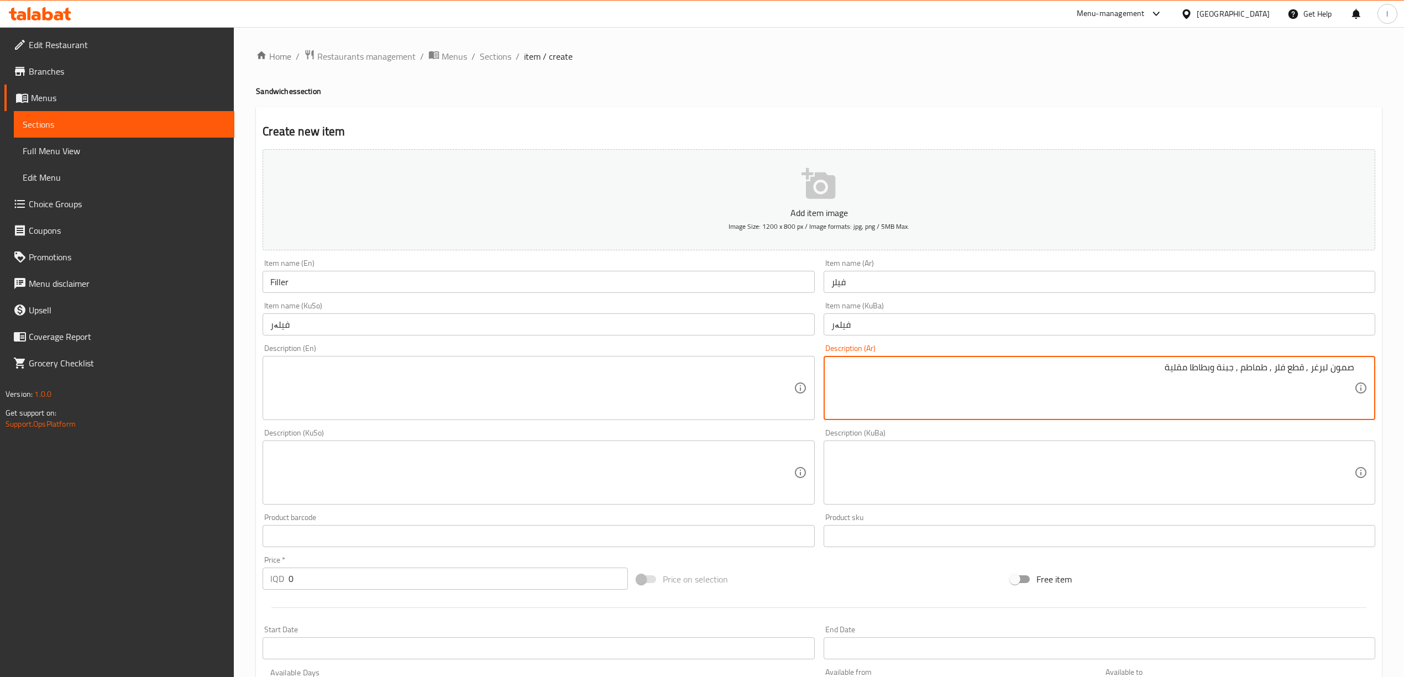
click at [1325, 368] on textarea "صمون لبرغر , قطع فلر , طماطم , جبنة وبطاطا مقلية" at bounding box center [1092, 388] width 523 height 53
drag, startPoint x: 1051, startPoint y: 379, endPoint x: 1414, endPoint y: 377, distance: 363.1
click at [1404, 377] on html "​ Menu-management [GEOGRAPHIC_DATA] Get Help l Edit Restaurant Branches Menus S…" at bounding box center [702, 338] width 1404 height 677
type textarea "صمون برغر , قطع فلر , طماطم , جبنة وبطاطا مقلية"
click at [726, 414] on textarea at bounding box center [531, 388] width 523 height 53
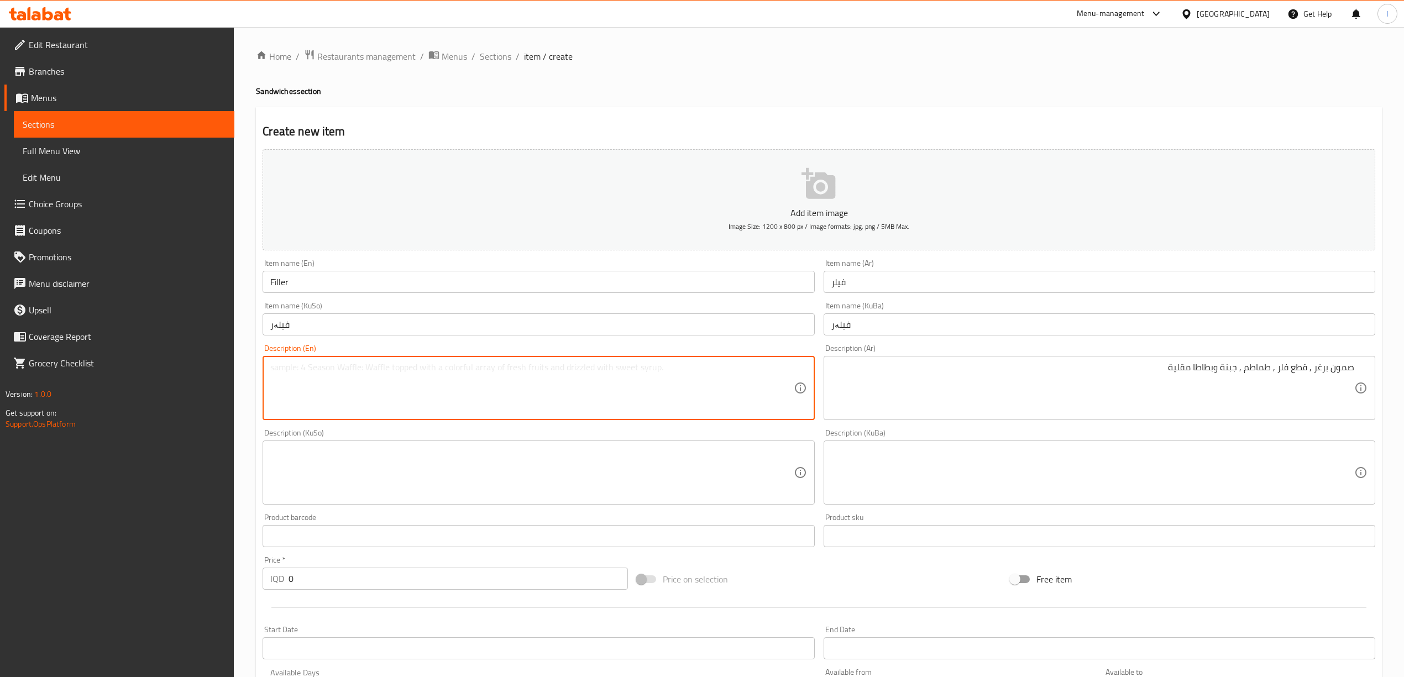
paste textarea "Burger bun, fillet pieces, tomatoes, cheese and French fries"
click at [319, 365] on textarea "Burger bun, fillet pieces, tomatoes, cheese and French fries" at bounding box center [531, 388] width 523 height 53
click at [321, 365] on textarea "Burger bun, fillet pieces, tomatoes, cheese and French fries" at bounding box center [531, 388] width 523 height 53
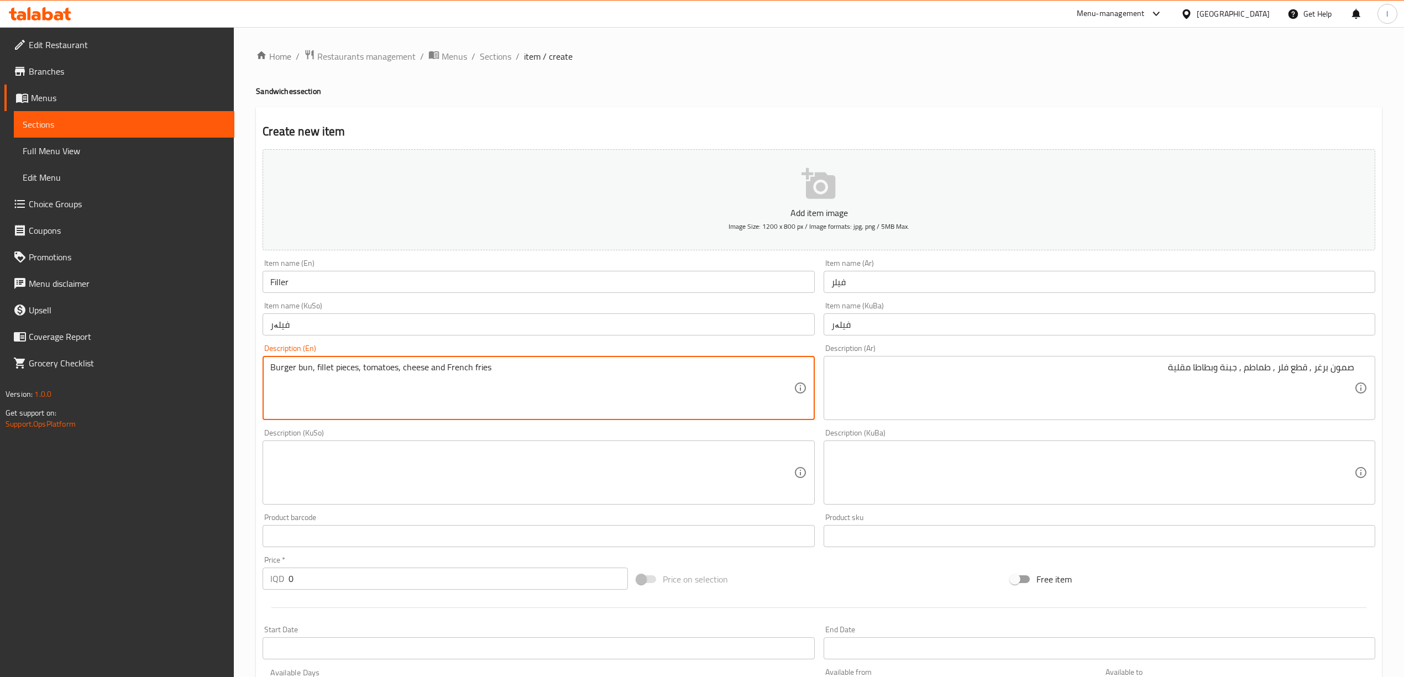
click at [326, 374] on textarea "Burger bun, fillet pieces, tomatoes, cheese and French fries" at bounding box center [531, 388] width 523 height 53
click at [326, 375] on textarea "Burger bun, fillet pieces, tomatoes, cheese and French fries" at bounding box center [531, 388] width 523 height 53
click at [330, 368] on textarea "Burger bun, fillet pieces, tomatoes, cheese and French fries" at bounding box center [531, 388] width 523 height 53
click at [370, 368] on textarea "Burger bun, filler pieces, tomatoes, cheese and French fries" at bounding box center [531, 388] width 523 height 53
type textarea "Burger bun, filler pieces, tomatoes, cheese and French fries"
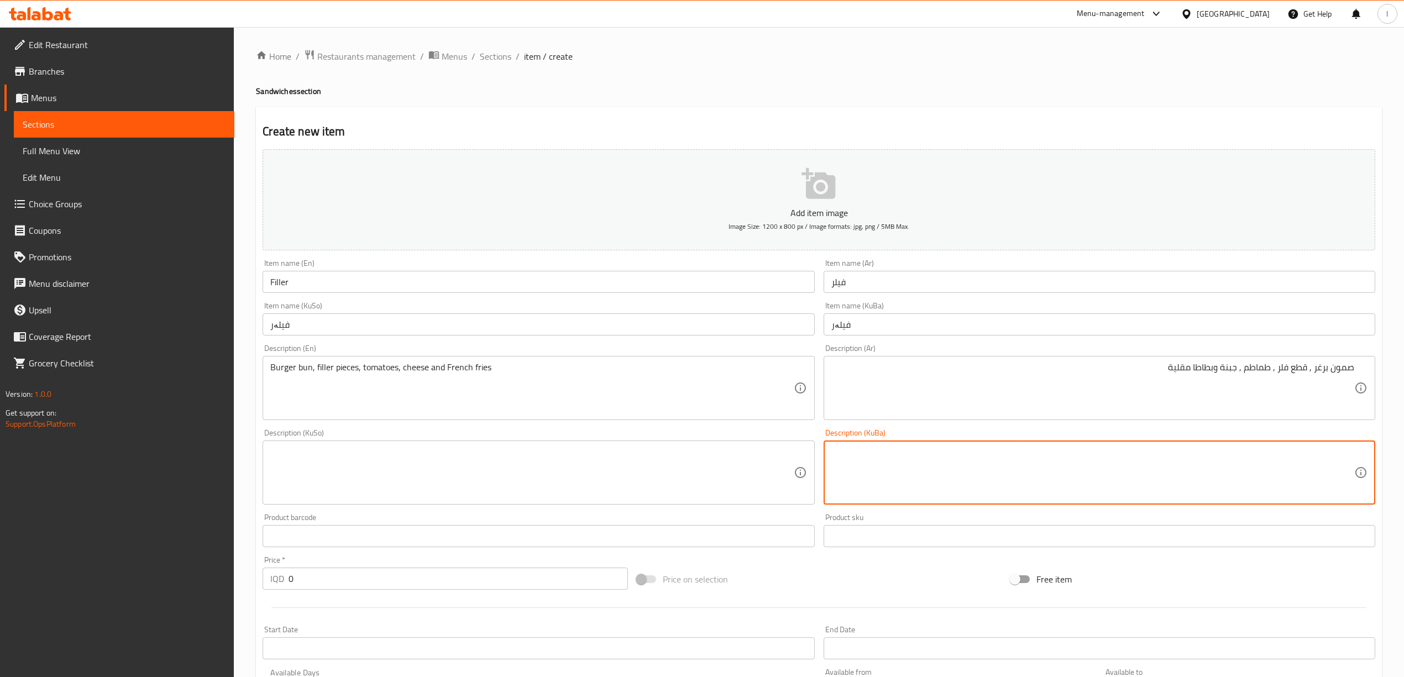
click at [1301, 475] on textarea at bounding box center [1092, 473] width 523 height 53
paste textarea "fillet"
drag, startPoint x: 1186, startPoint y: 490, endPoint x: 417, endPoint y: 475, distance: 769.4
click at [363, 478] on div "Add item image Image Size: 1200 x 800 px / Image formats: jpg, png / 5MB Max. I…" at bounding box center [818, 446] width 1121 height 603
drag, startPoint x: 1063, startPoint y: 447, endPoint x: 1410, endPoint y: 459, distance: 347.3
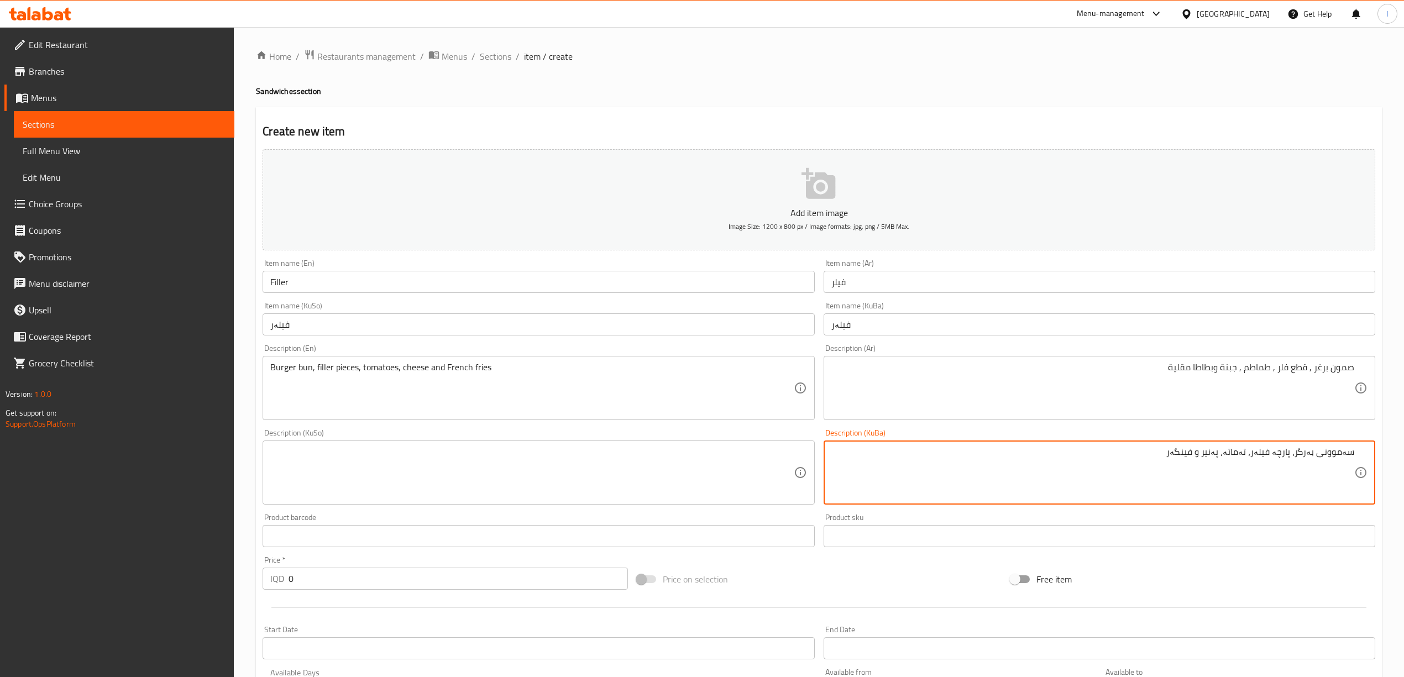
click at [1404, 452] on html "​ Menu-management [GEOGRAPHIC_DATA] Get Help l Edit Restaurant Branches Menus S…" at bounding box center [702, 338] width 1404 height 677
type textarea "سەموونی بەرگر، پارچە فیلەر، تەماتە، پەنیر و فینگەر"
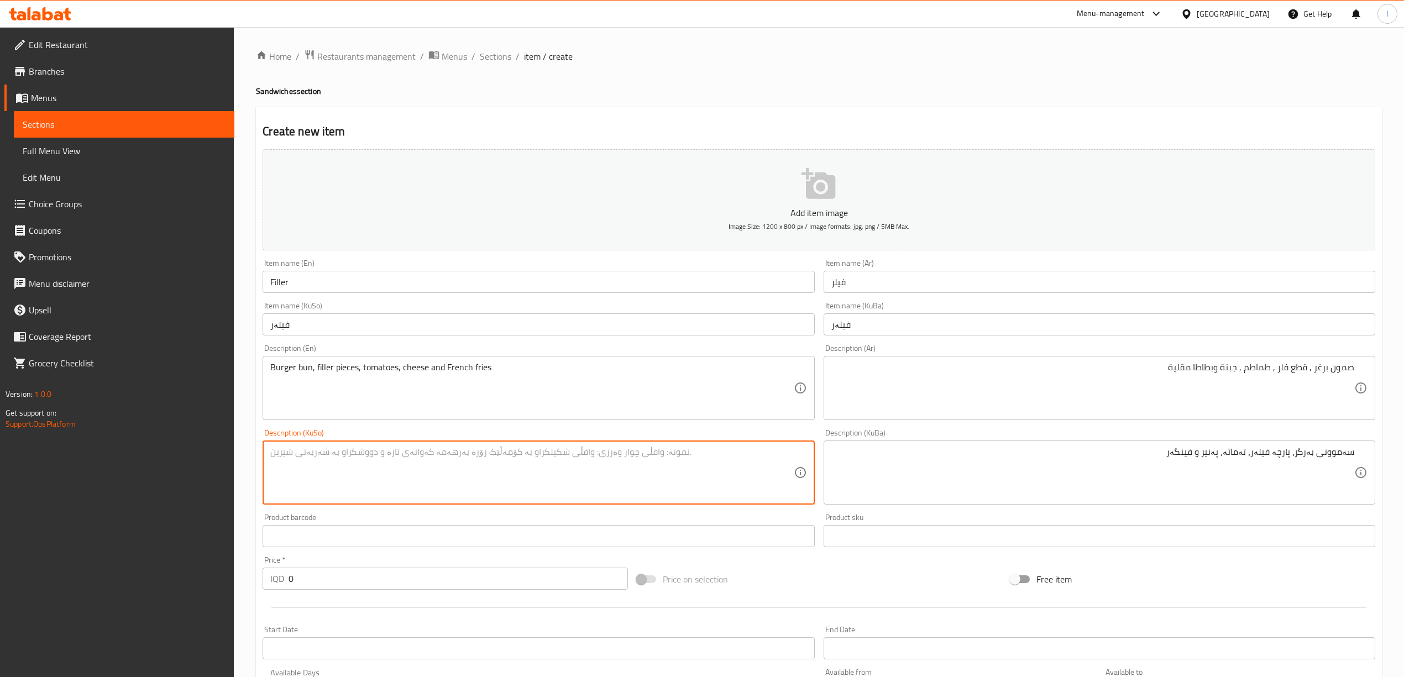
click at [379, 474] on textarea at bounding box center [531, 473] width 523 height 53
paste textarea "سەموونی بەرگر، پارچە فیلەر، تەماتە، پەنیر و فینگەر"
type textarea "سەموونی بەرگر، پارچە فیلەر، تەماتە، پەنیر و فینگەر"
drag, startPoint x: 330, startPoint y: 582, endPoint x: 265, endPoint y: 587, distance: 64.9
click at [265, 587] on div "IQD 0 Price *" at bounding box center [445, 579] width 365 height 22
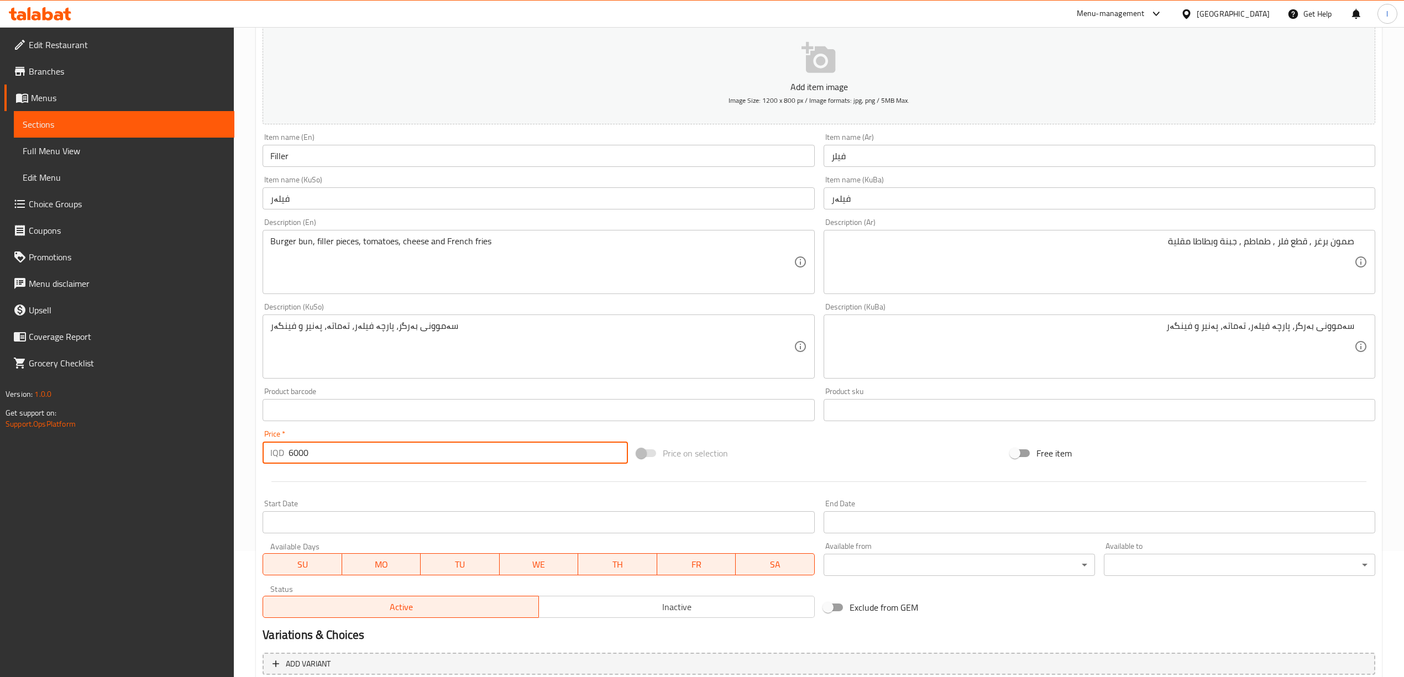
scroll to position [230, 0]
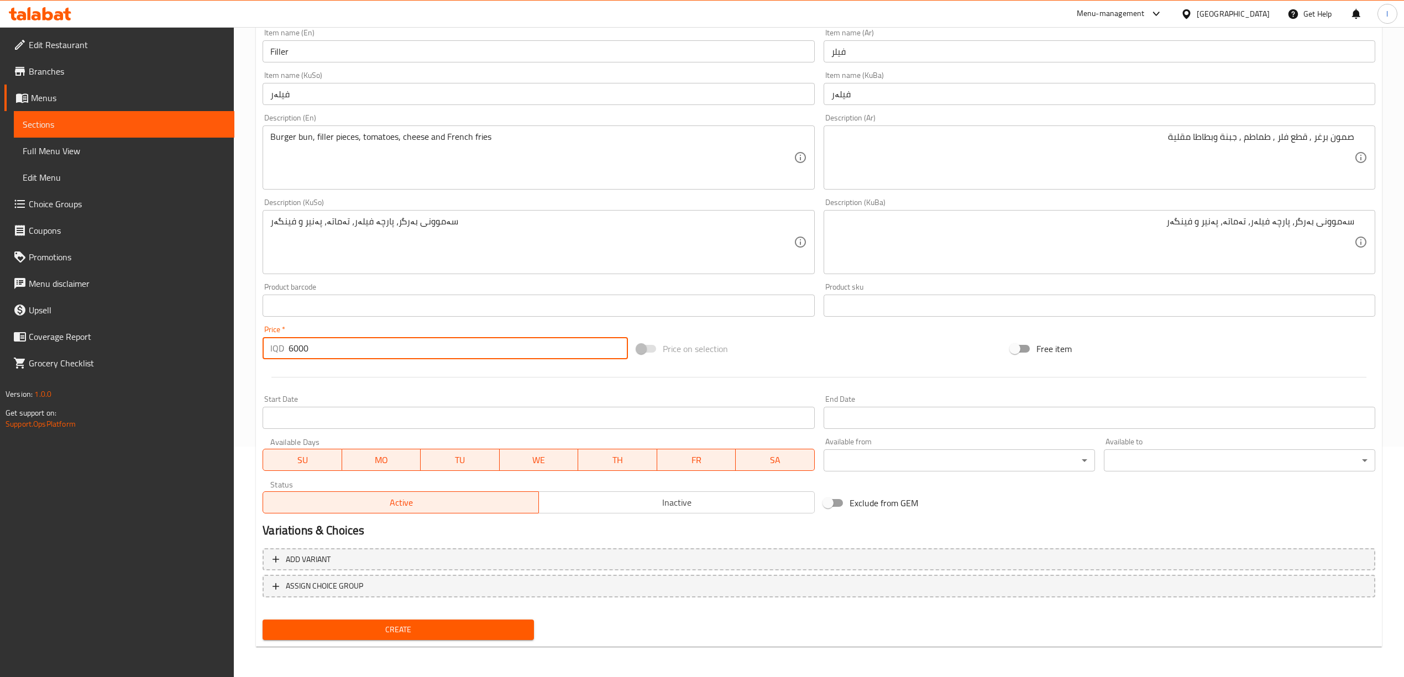
type input "6000"
click at [355, 626] on span "Create" at bounding box center [398, 630] width 254 height 14
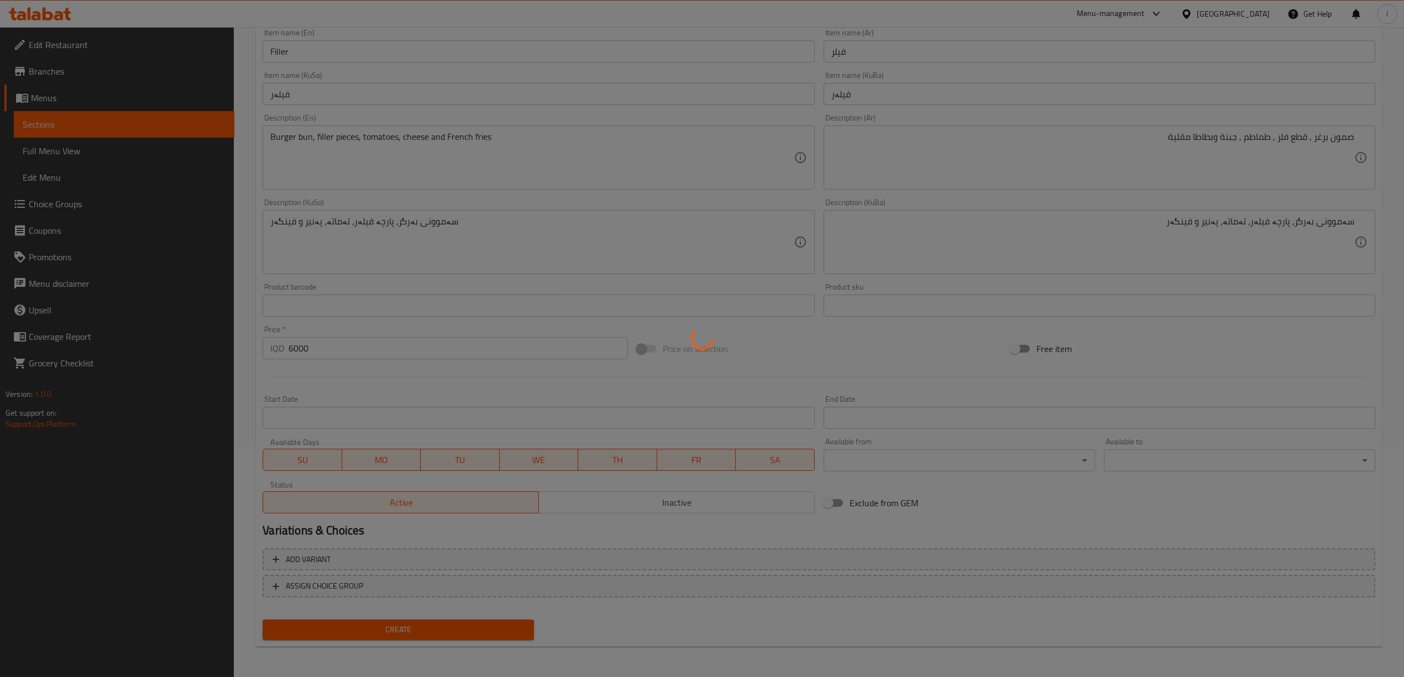
type input "0"
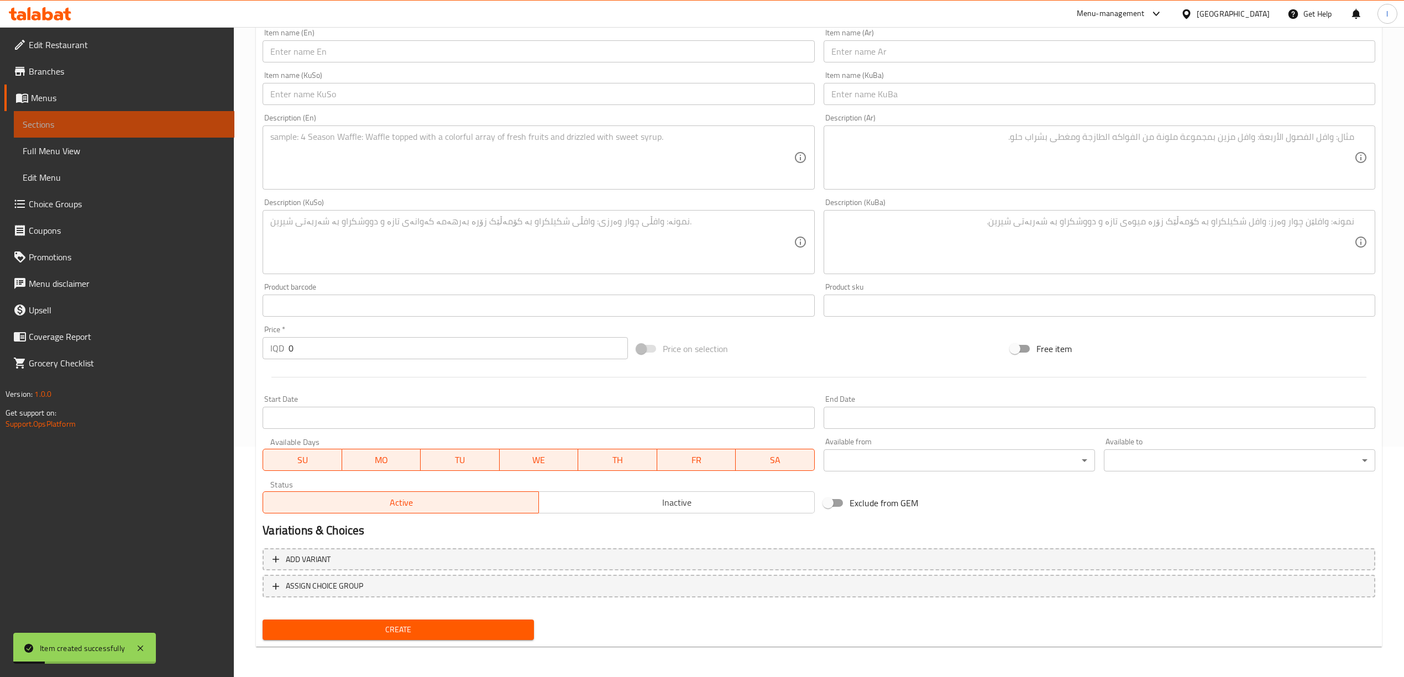
click at [90, 125] on span "Sections" at bounding box center [124, 124] width 203 height 13
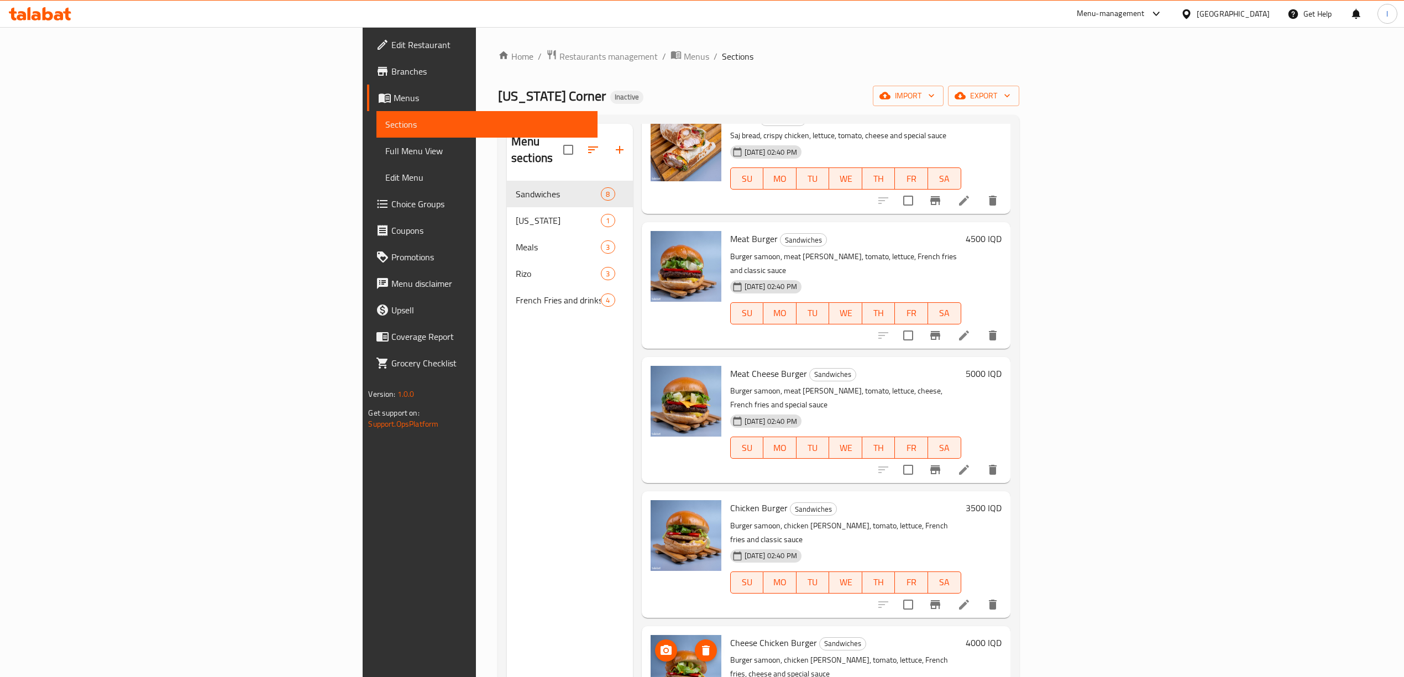
scroll to position [155, 0]
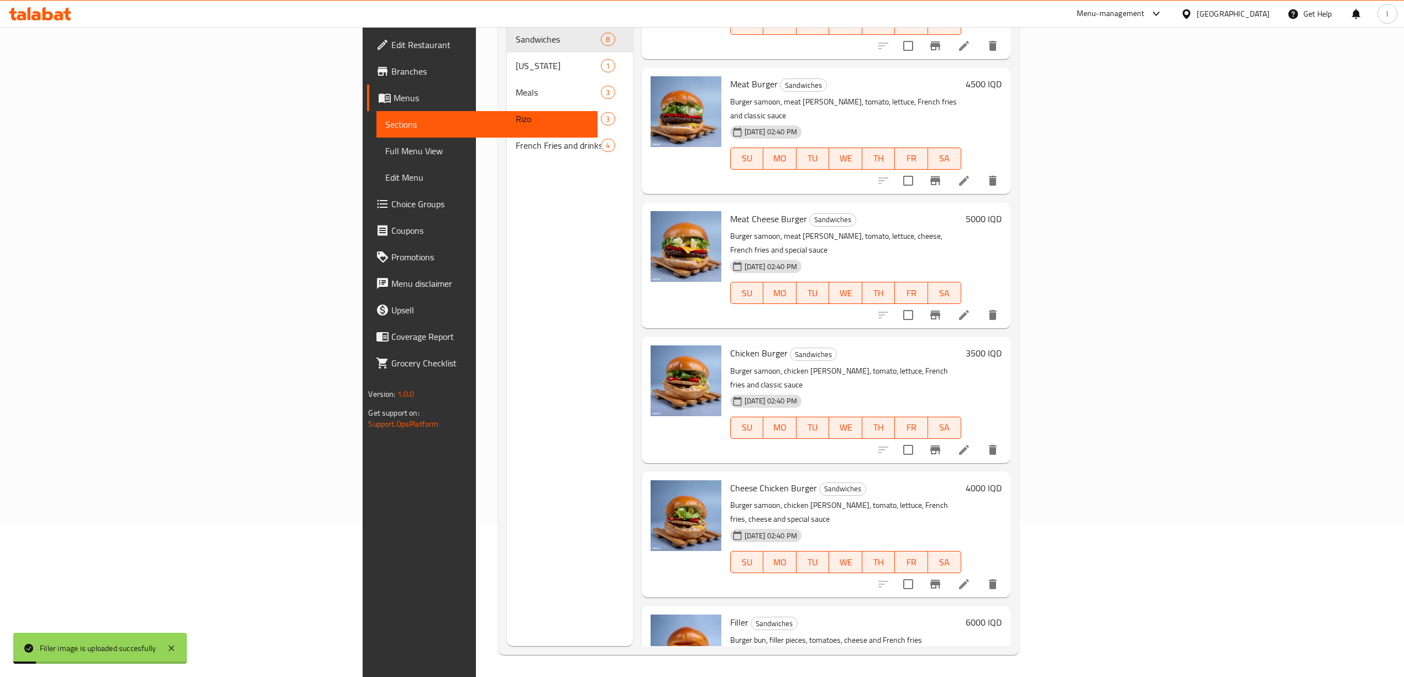
click at [730, 614] on span "Filler" at bounding box center [739, 622] width 18 height 17
copy span "Filler"
click at [367, 90] on link "Menus" at bounding box center [482, 98] width 230 height 27
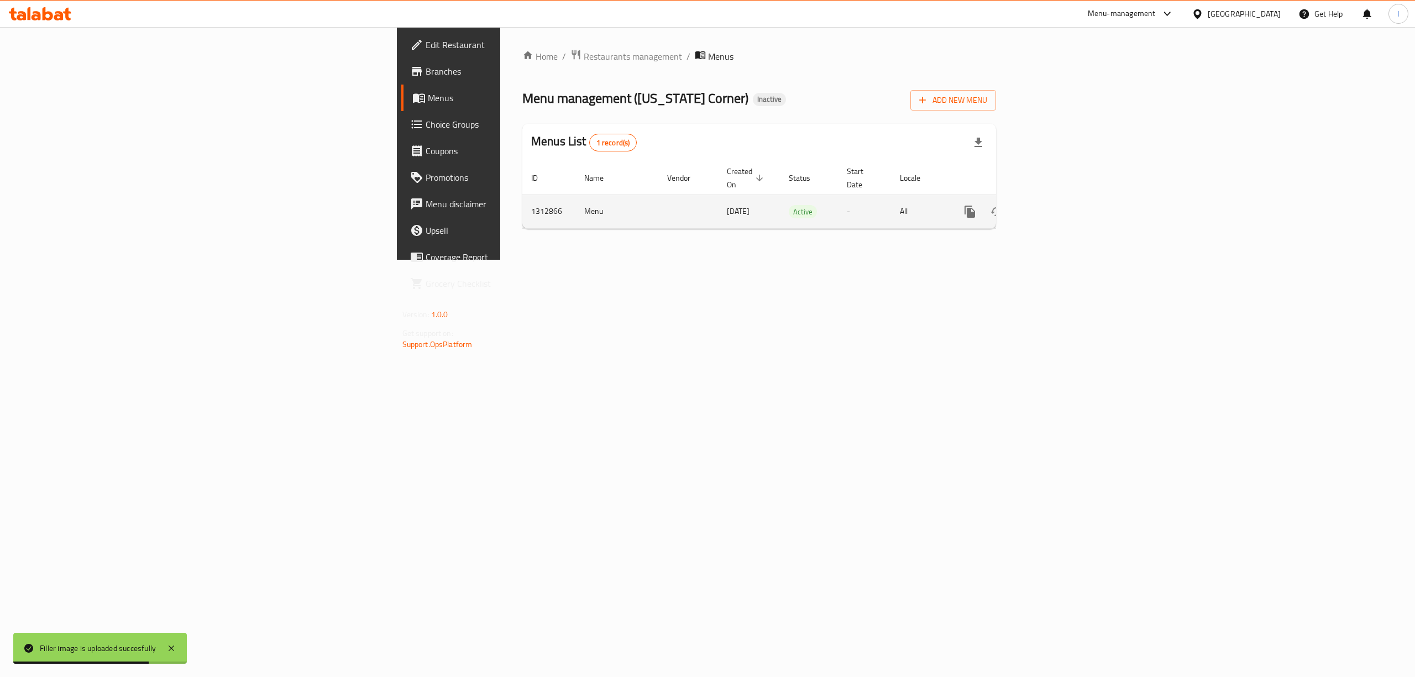
click at [1063, 198] on link "enhanced table" at bounding box center [1049, 211] width 27 height 27
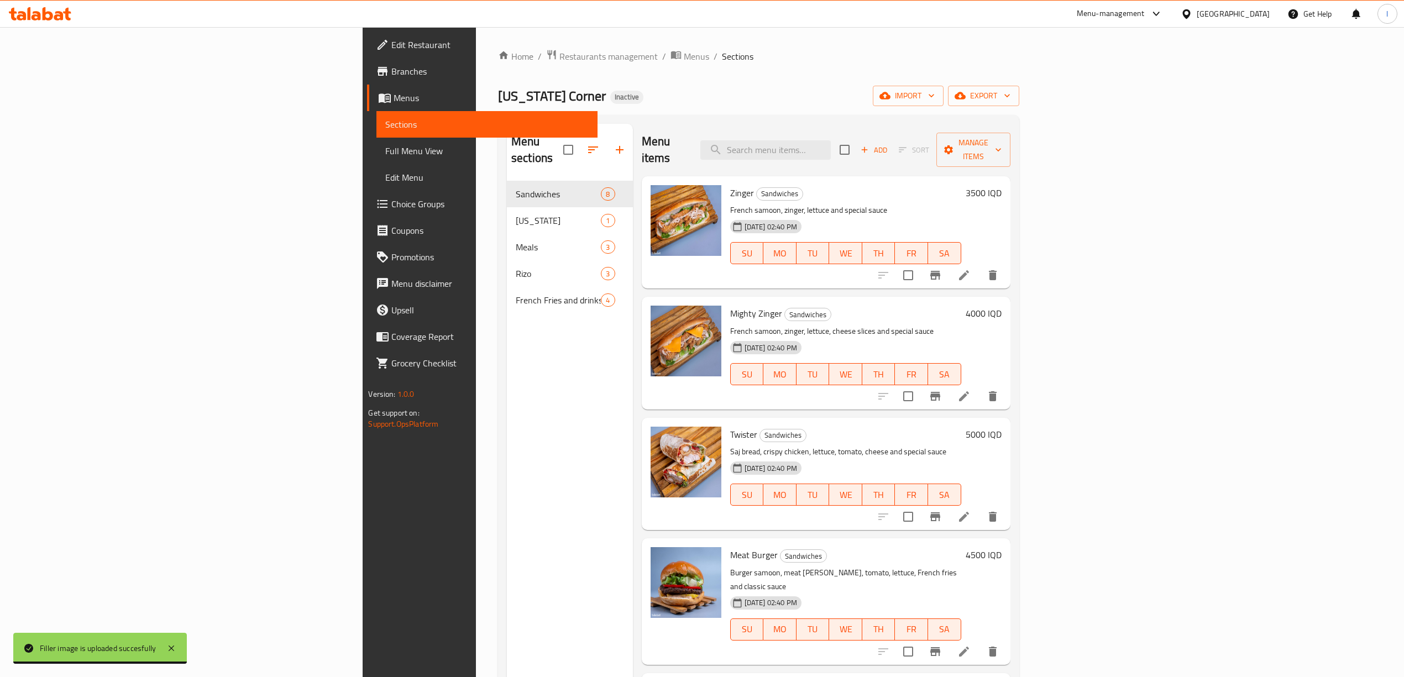
click at [385, 149] on span "Full Menu View" at bounding box center [486, 150] width 203 height 13
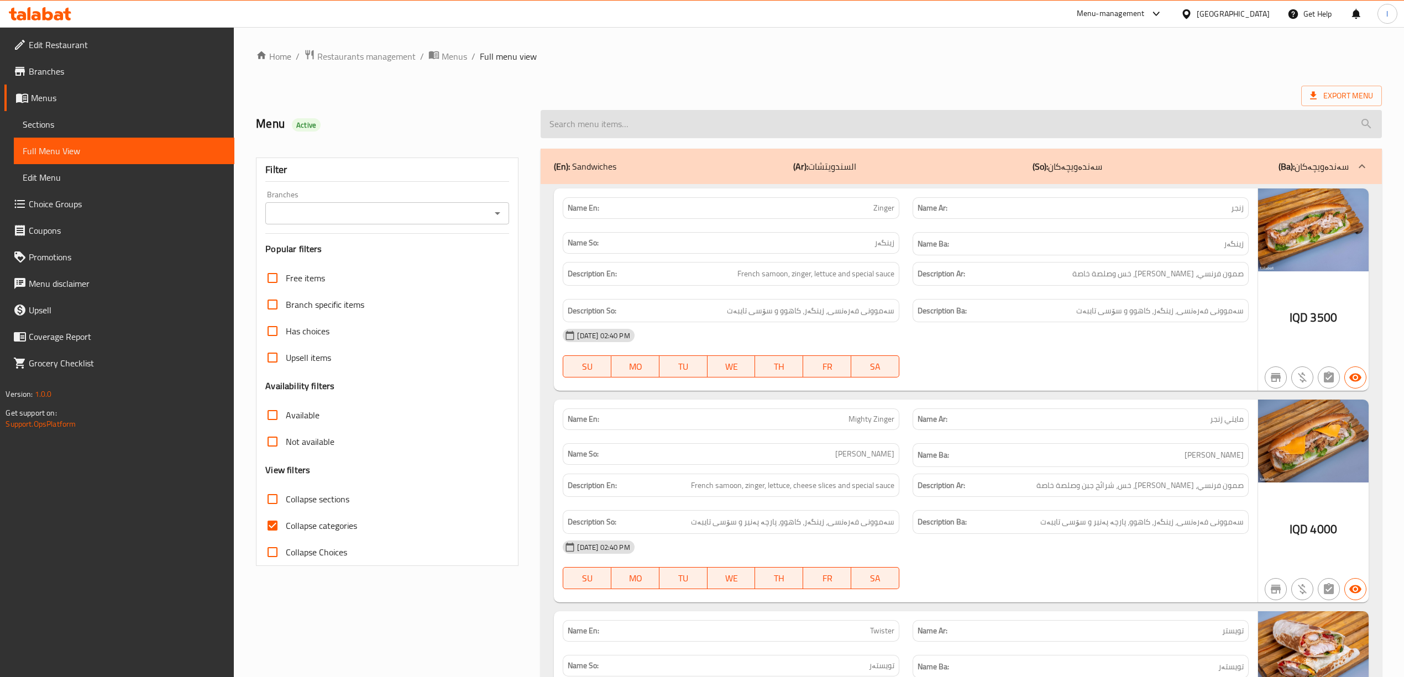
drag, startPoint x: 873, startPoint y: 123, endPoint x: 801, endPoint y: 119, distance: 72.5
click at [869, 123] on input "search" at bounding box center [960, 124] width 841 height 28
paste input "Filler"
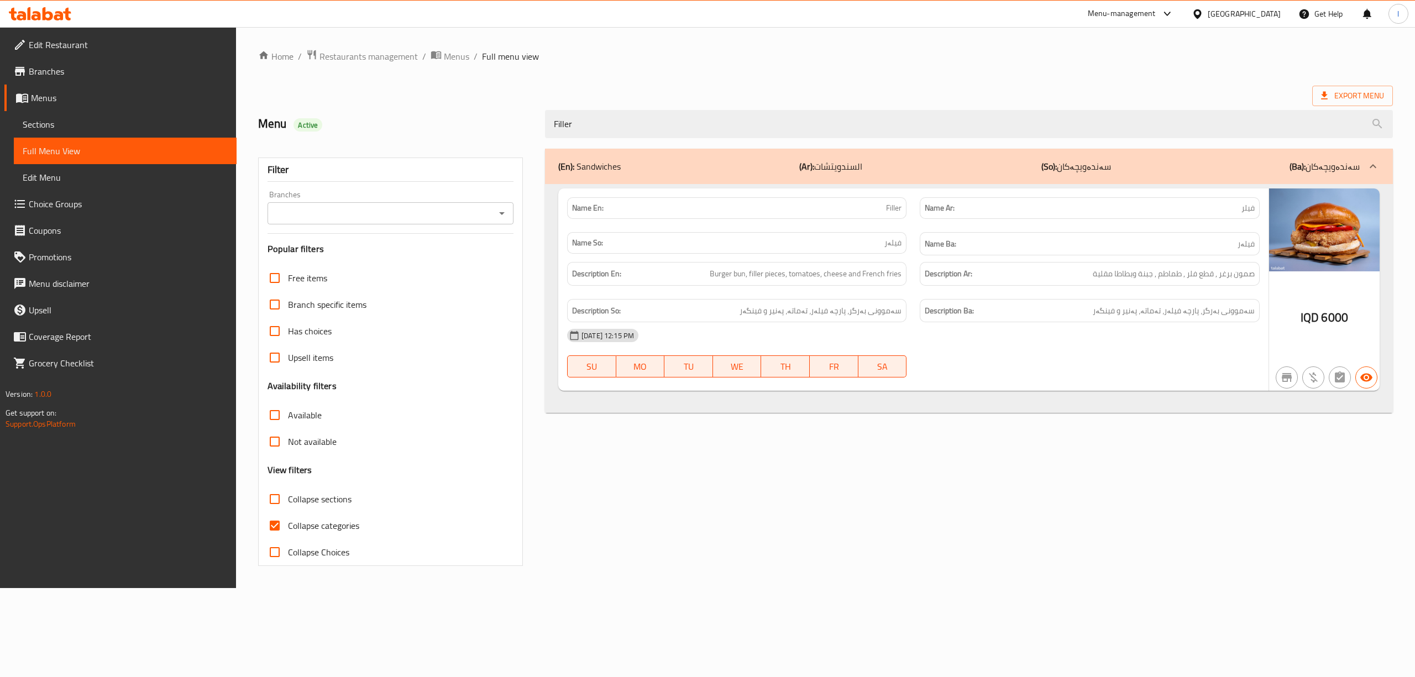
drag, startPoint x: 364, startPoint y: 222, endPoint x: 349, endPoint y: 229, distance: 15.8
click at [363, 222] on div "Branches" at bounding box center [390, 213] width 246 height 22
type input "Filler"
click at [515, 217] on div "Filter Branches Branches Popular filters Free items Branch specific items Has c…" at bounding box center [390, 362] width 265 height 408
click at [498, 214] on icon "Open" at bounding box center [501, 213] width 13 height 13
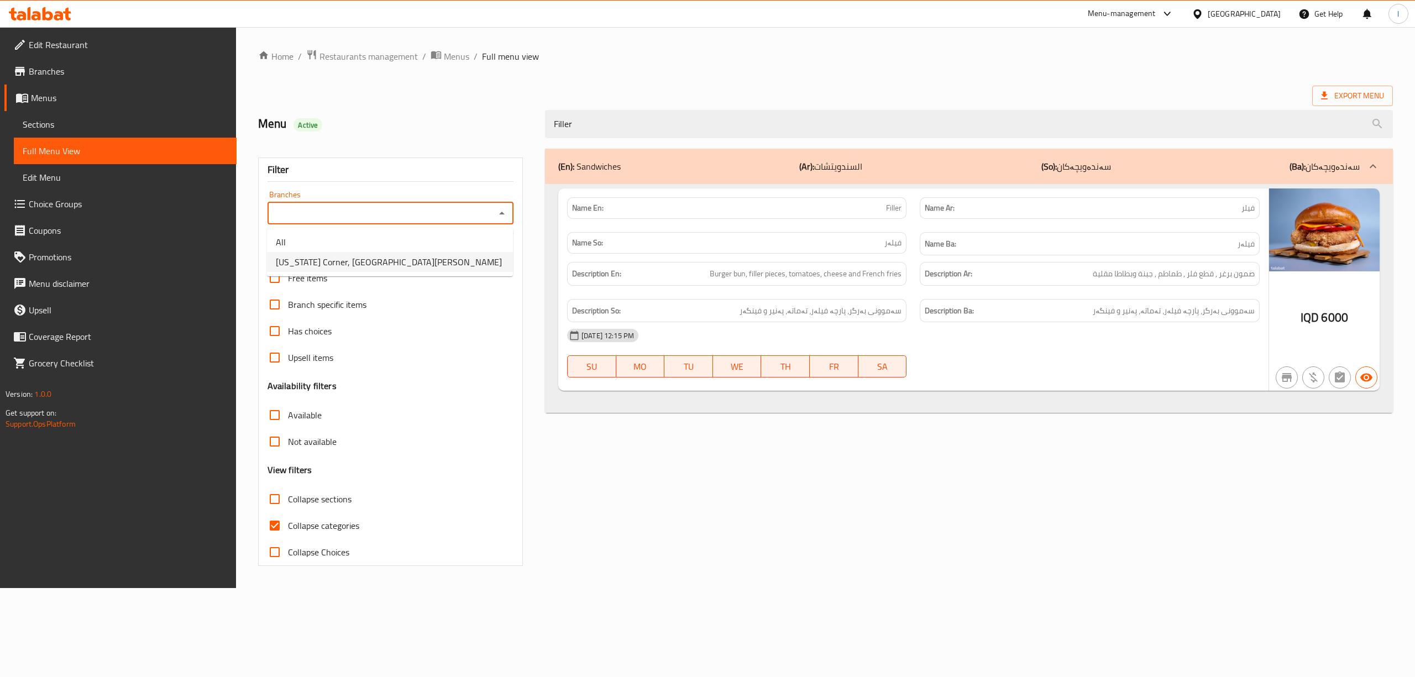
click at [364, 265] on span "[US_STATE] Corner, [GEOGRAPHIC_DATA][PERSON_NAME]" at bounding box center [389, 261] width 226 height 13
type input "[US_STATE] Corner, [GEOGRAPHIC_DATA][PERSON_NAME]"
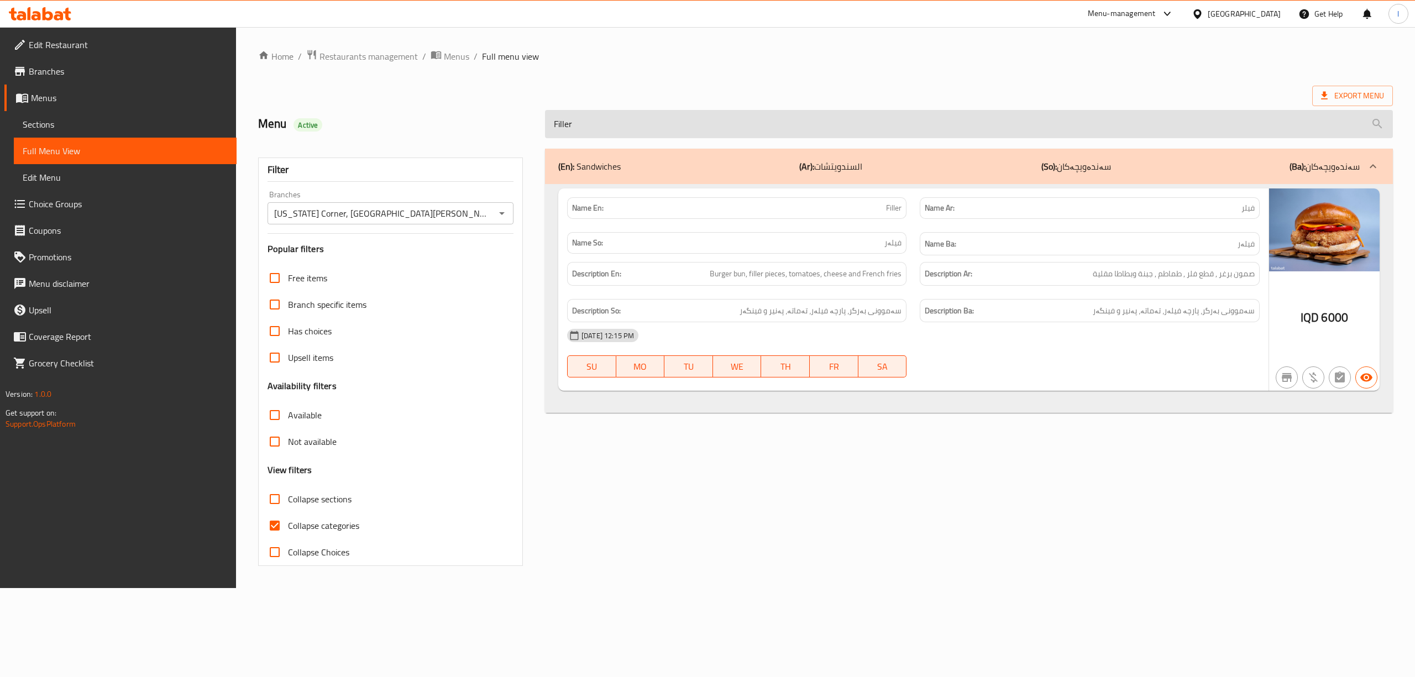
drag, startPoint x: 699, startPoint y: 108, endPoint x: 681, endPoint y: 115, distance: 18.9
click at [690, 115] on div "Filler" at bounding box center [968, 123] width 861 height 41
drag, startPoint x: 651, startPoint y: 122, endPoint x: 186, endPoint y: 96, distance: 466.1
click at [188, 96] on div "Edit Restaurant Branches Menus Sections Full Menu View Edit Menu Choice Groups …" at bounding box center [707, 307] width 1415 height 561
paste input "Zinger Meal"
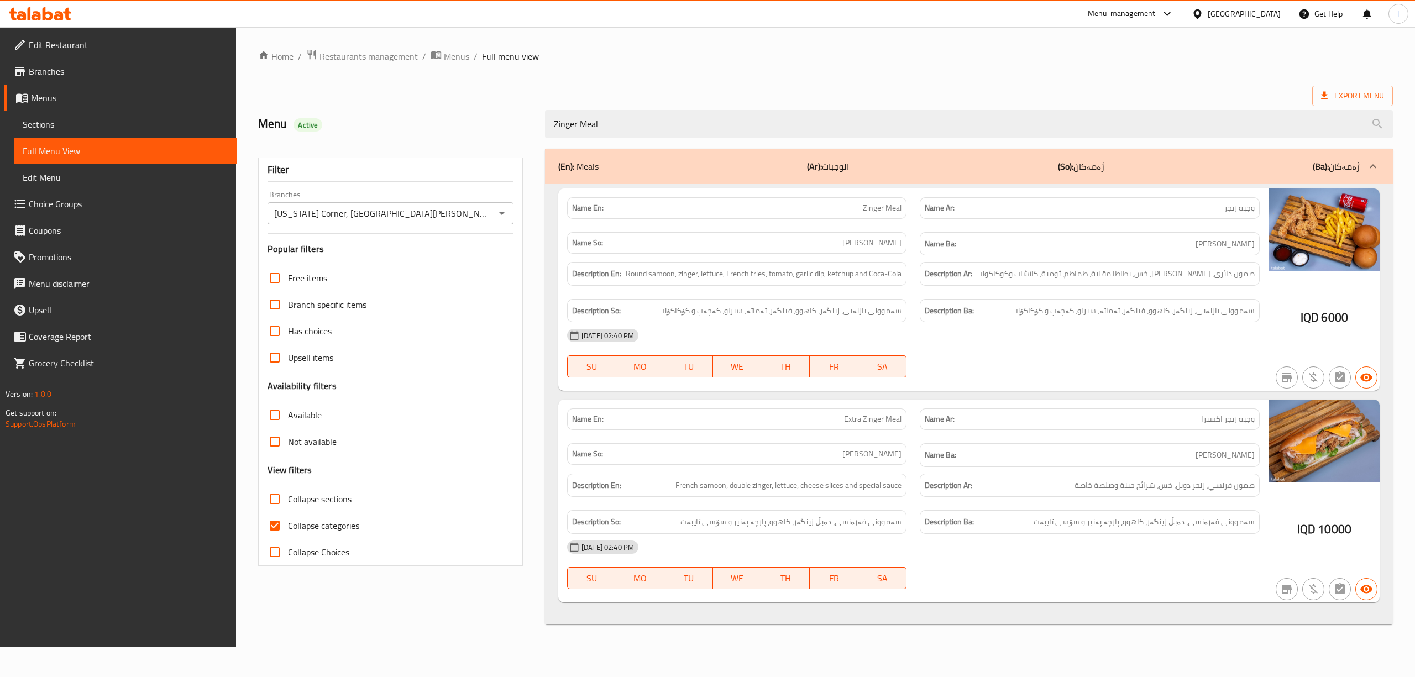
type input "Zinger Meal"
drag, startPoint x: 648, startPoint y: 129, endPoint x: 299, endPoint y: 107, distance: 349.4
click at [298, 124] on div "Menu Active Zinger Meal" at bounding box center [825, 123] width 1148 height 49
click at [77, 108] on link "Menus" at bounding box center [120, 98] width 232 height 27
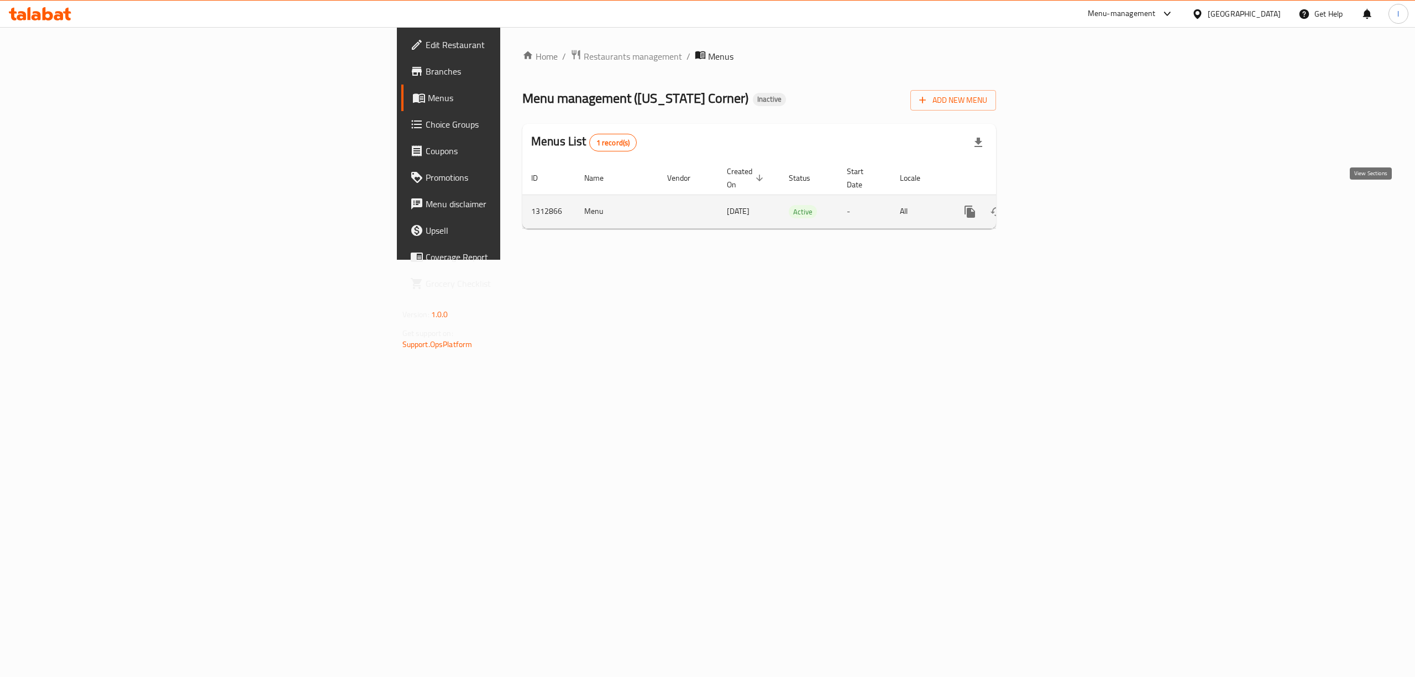
click at [1063, 198] on link "enhanced table" at bounding box center [1049, 211] width 27 height 27
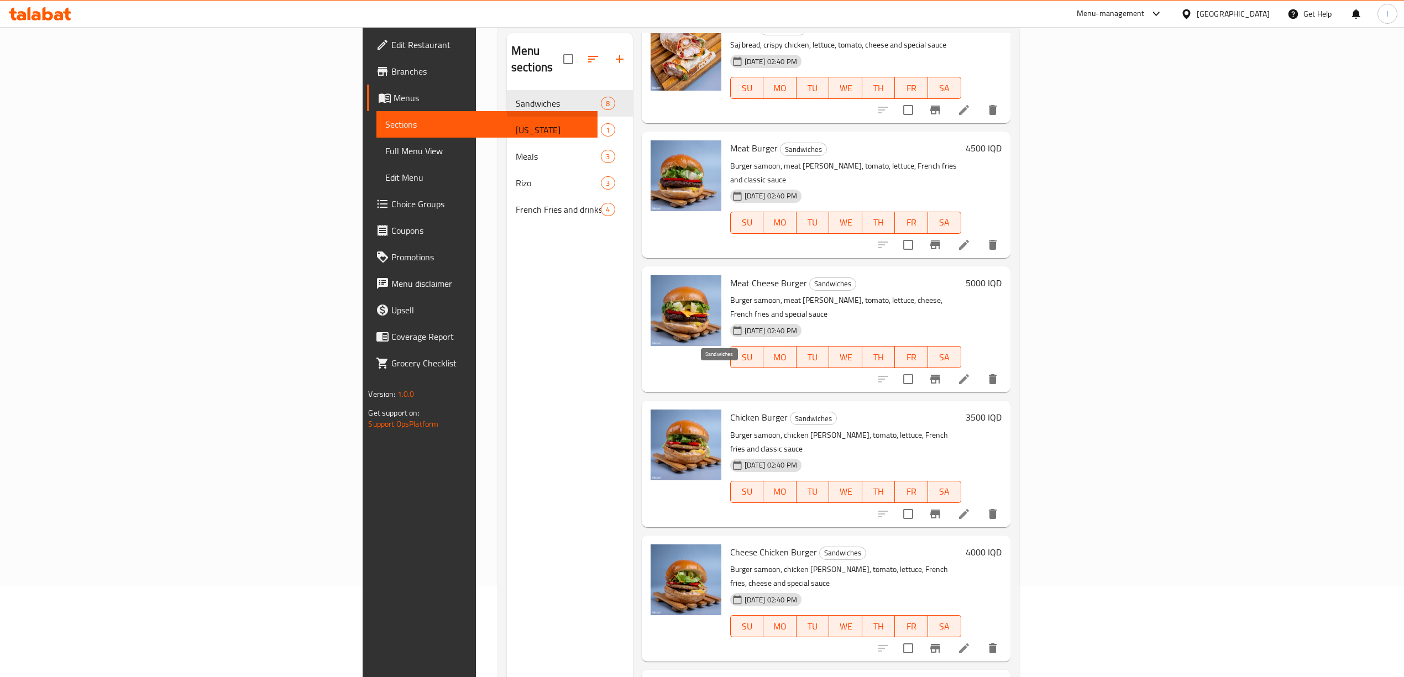
scroll to position [155, 0]
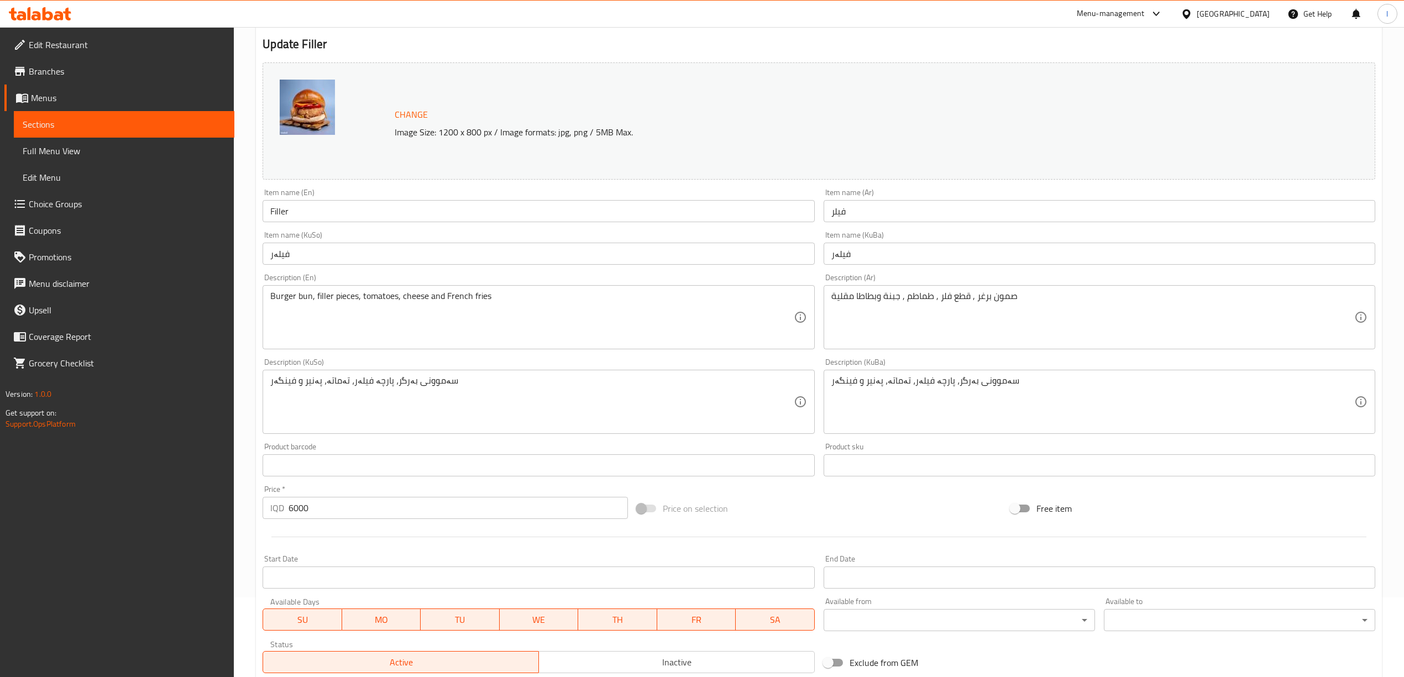
scroll to position [147, 0]
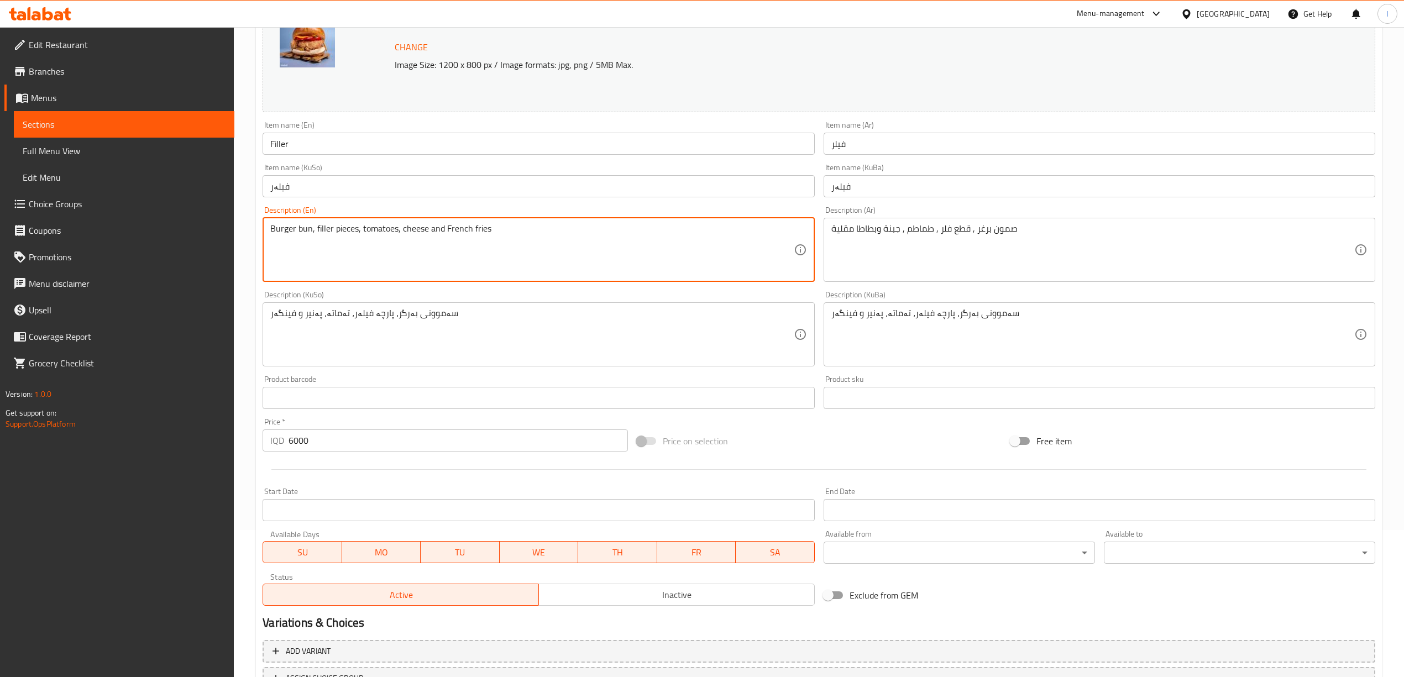
click at [302, 231] on textarea "Burger bun, filler pieces, tomatoes, cheese and French fries" at bounding box center [531, 249] width 523 height 53
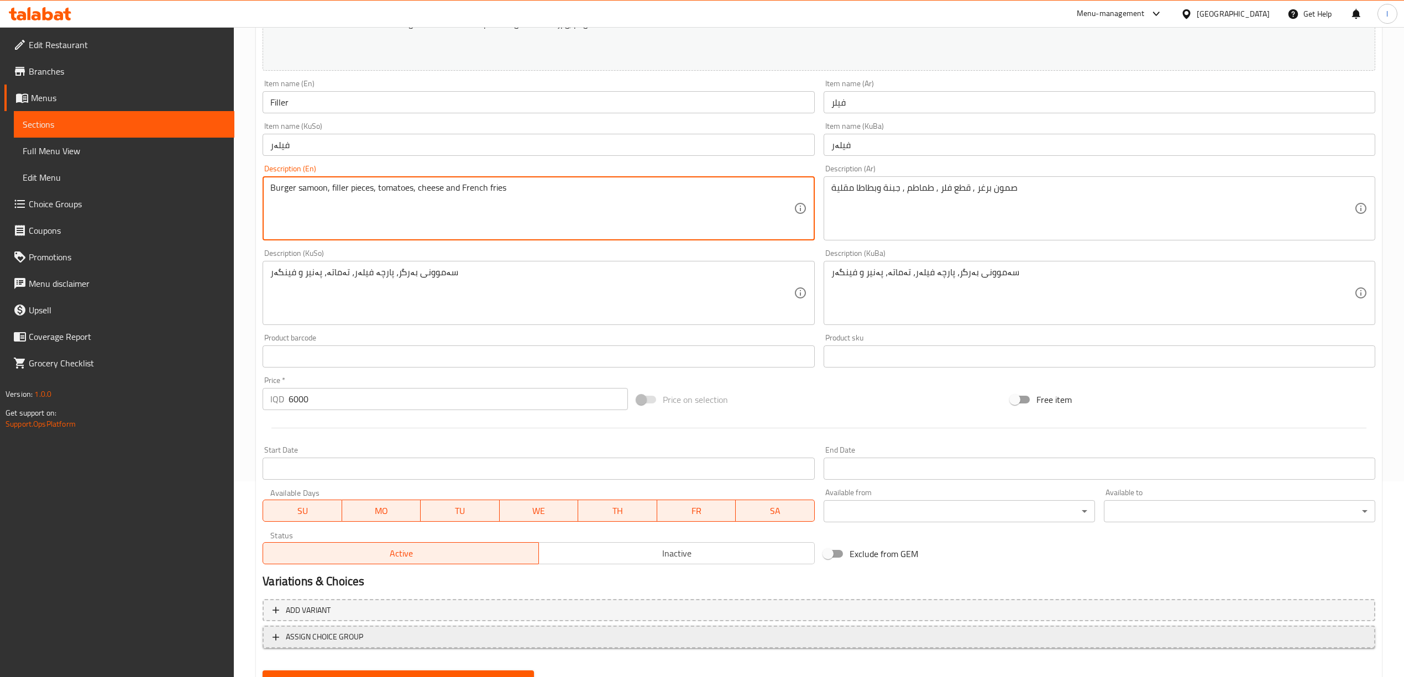
scroll to position [246, 0]
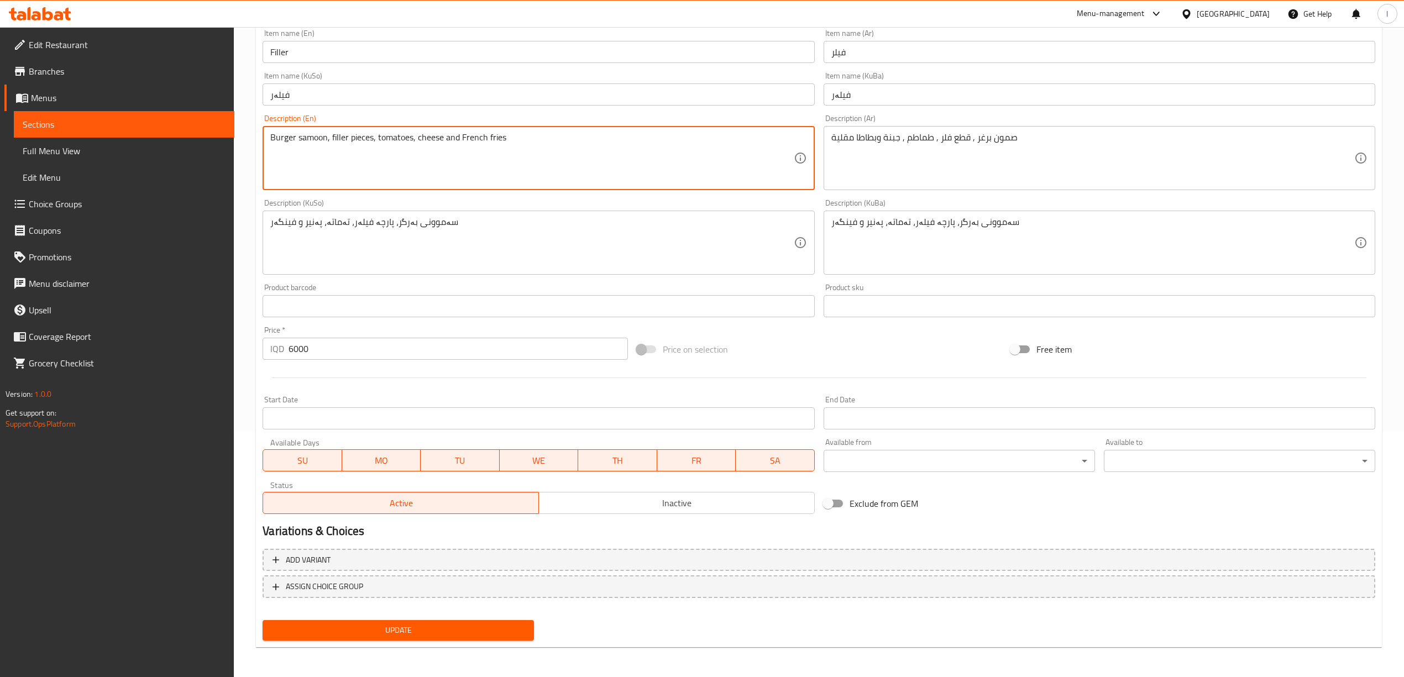
type textarea "Burger samoon, filler pieces, tomatoes, cheese and French fries"
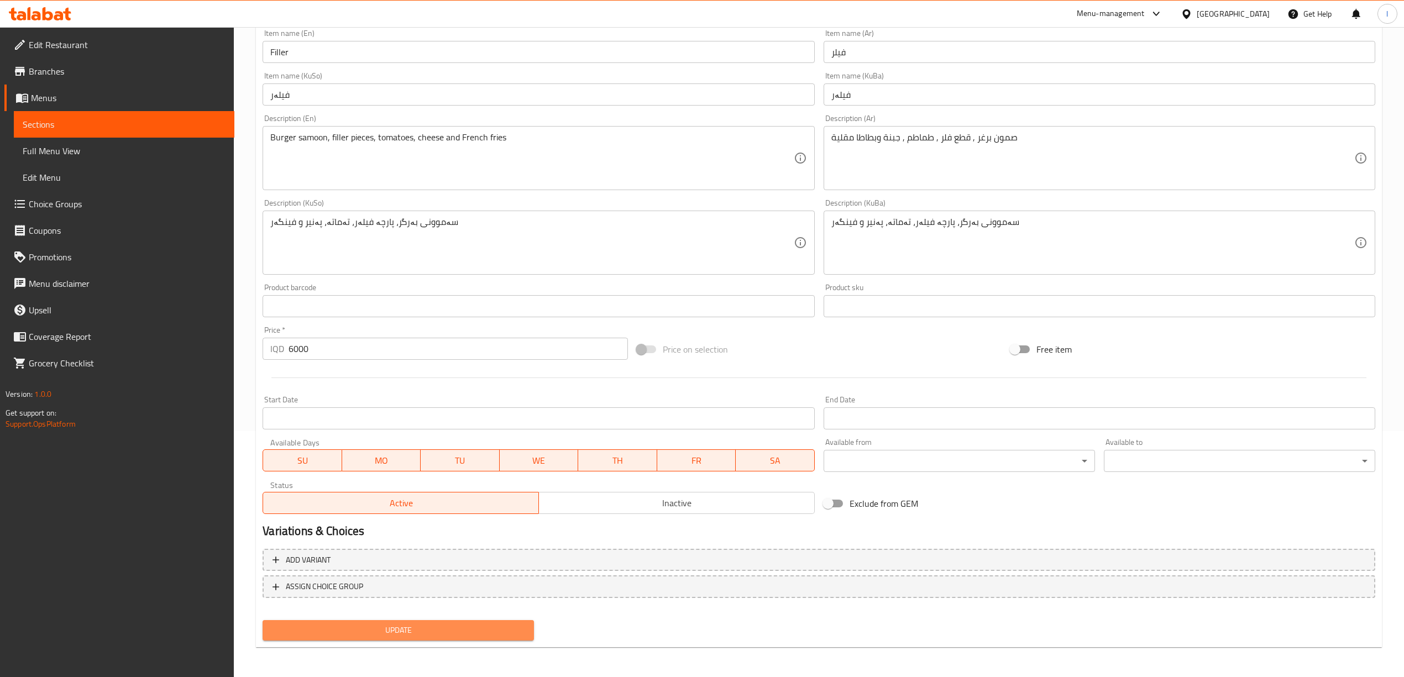
click at [427, 636] on span "Update" at bounding box center [398, 630] width 254 height 14
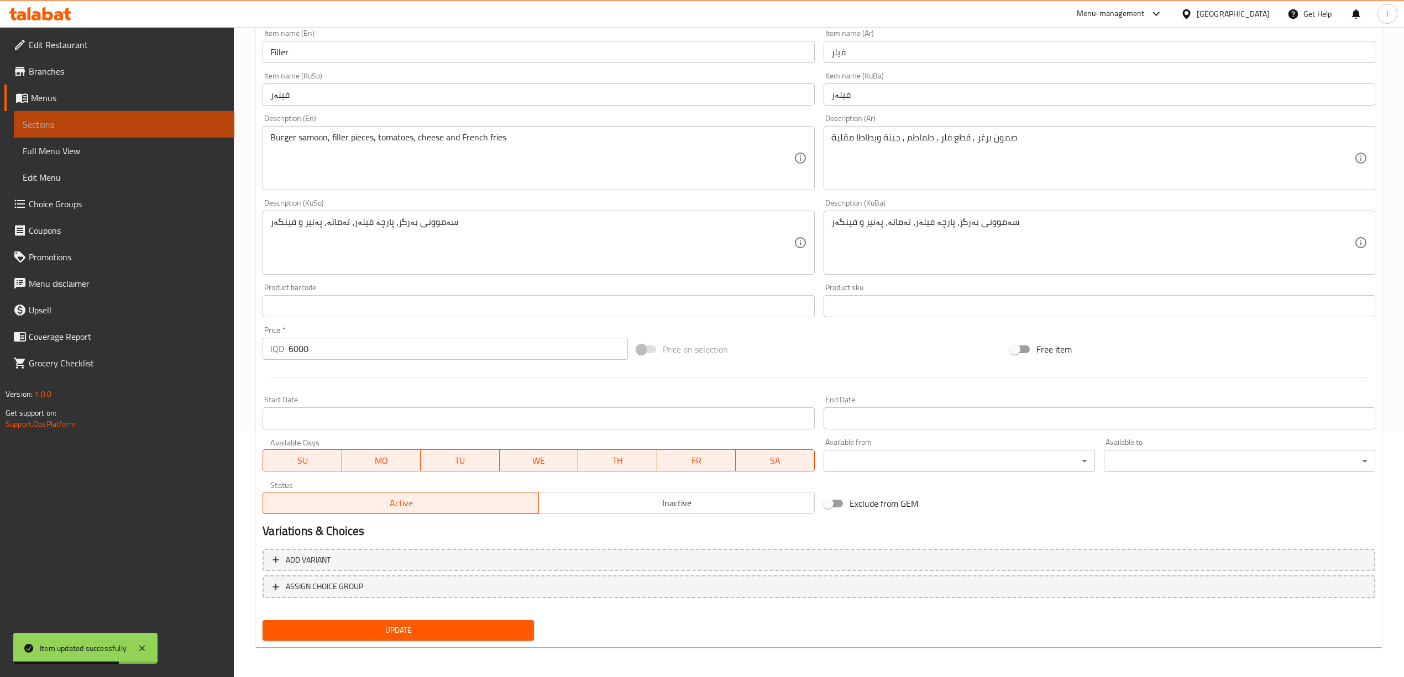
click at [117, 118] on span "Sections" at bounding box center [124, 124] width 203 height 13
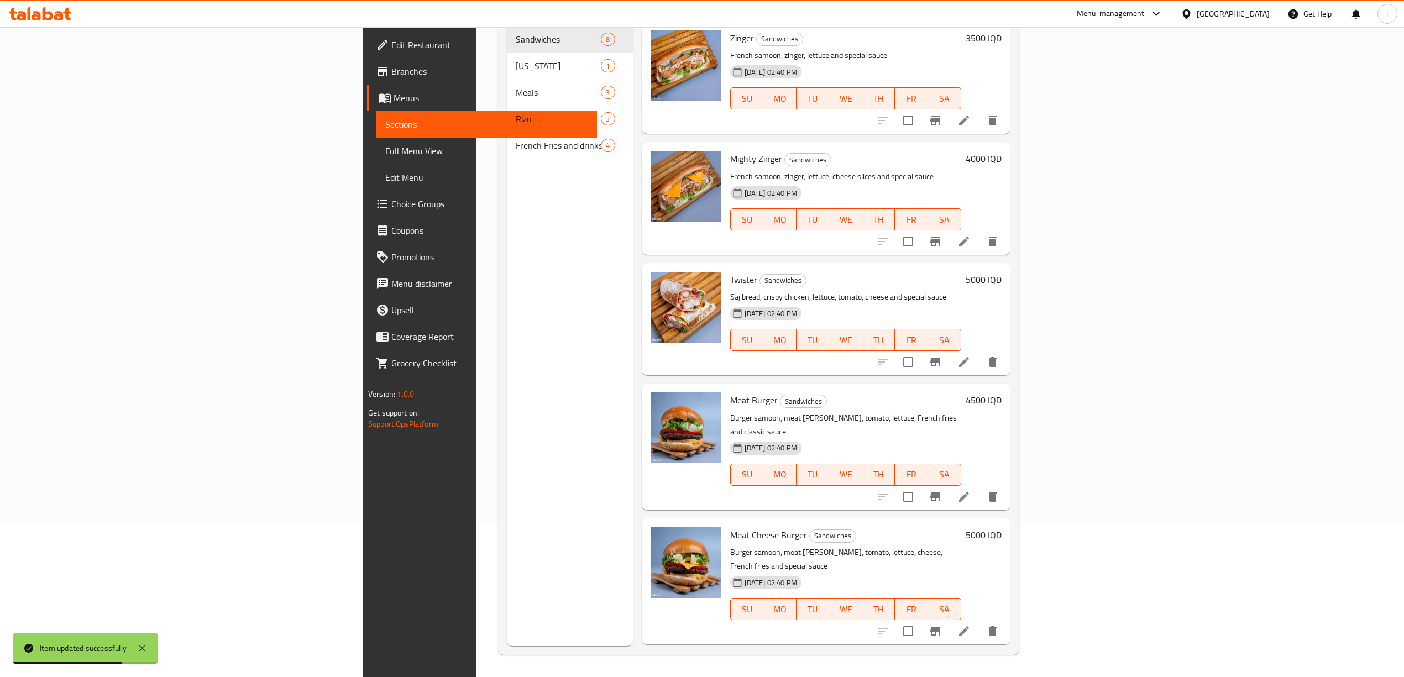
scroll to position [155, 0]
click at [376, 140] on link "Full Menu View" at bounding box center [486, 151] width 221 height 27
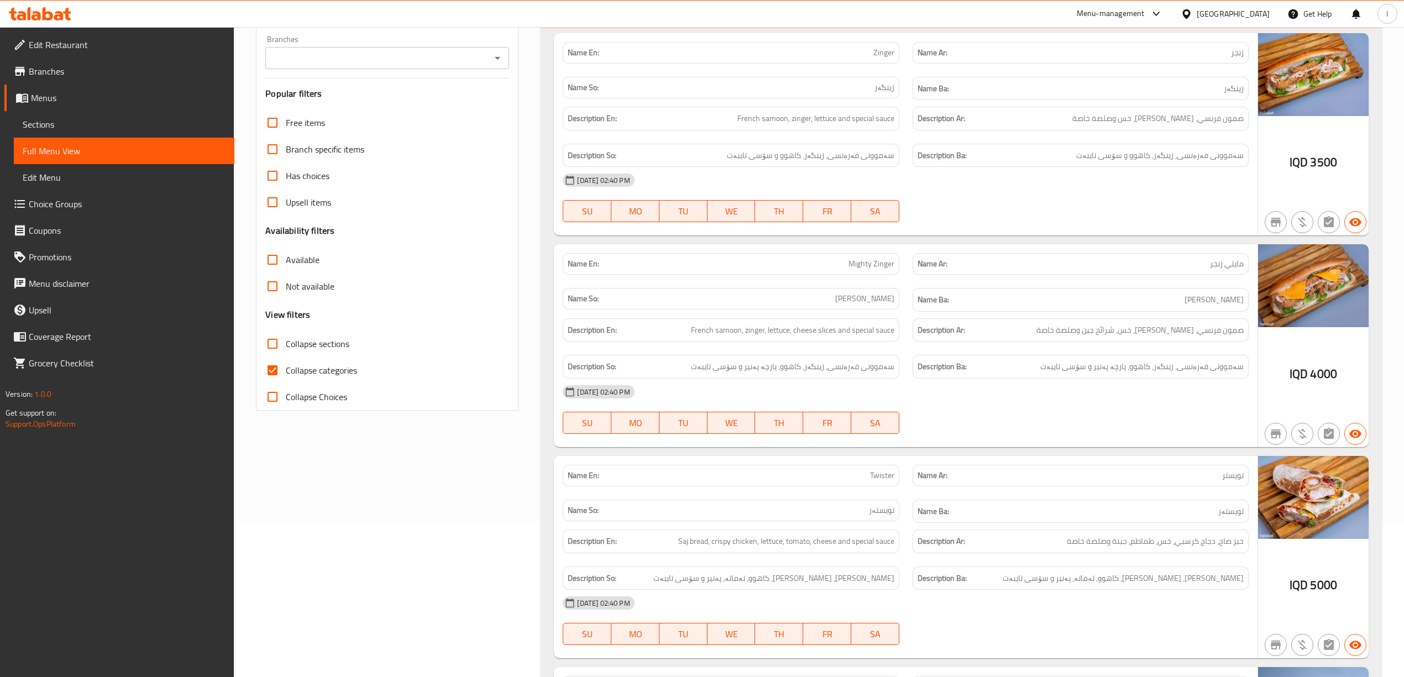
click at [477, 55] on input "Branches" at bounding box center [378, 57] width 219 height 15
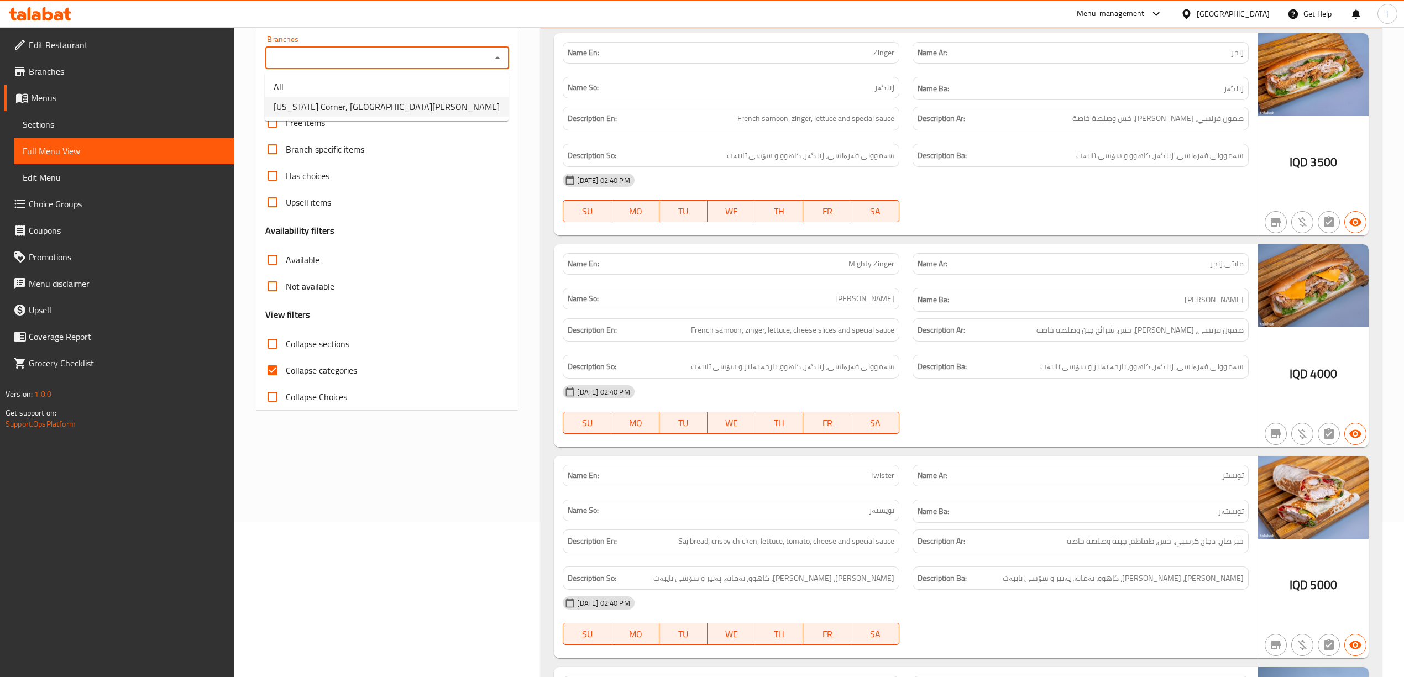
click at [359, 111] on span "[US_STATE] Corner, [GEOGRAPHIC_DATA][PERSON_NAME]" at bounding box center [387, 106] width 226 height 13
type input "[US_STATE] Corner, [GEOGRAPHIC_DATA][PERSON_NAME]"
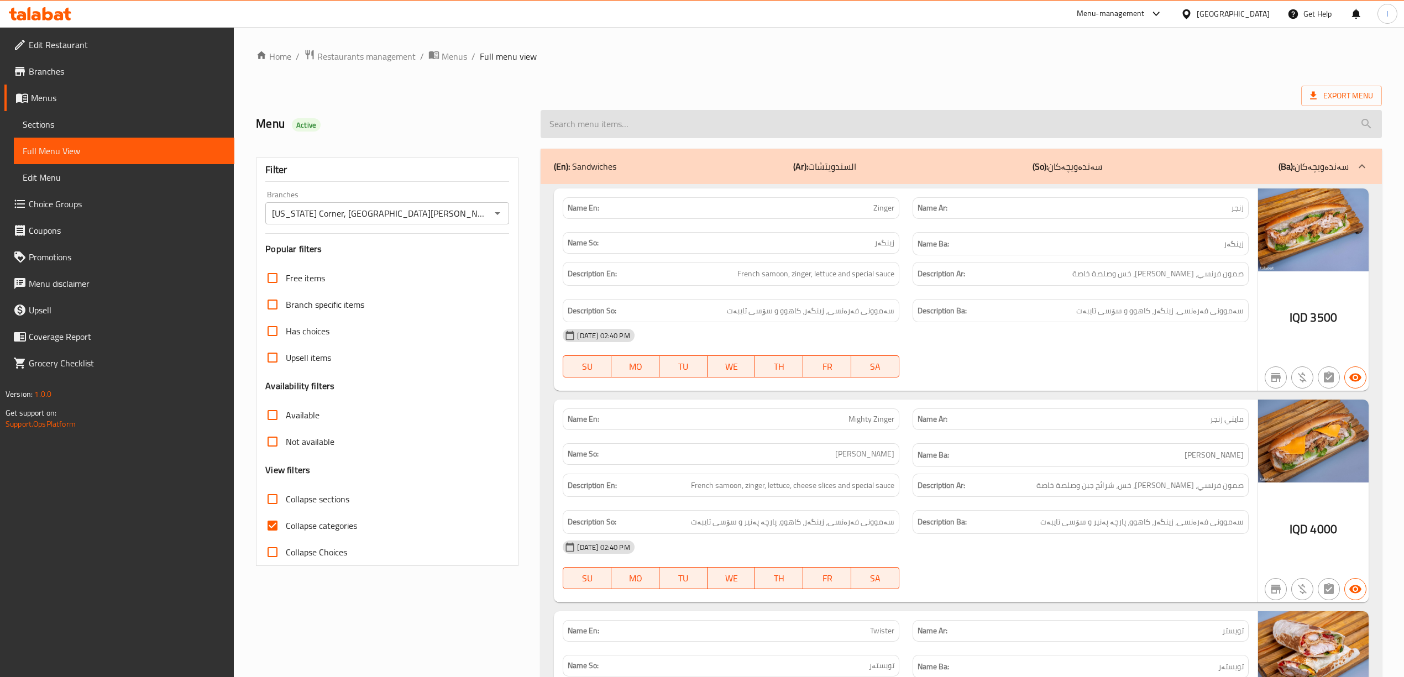
click at [687, 119] on input "search" at bounding box center [960, 124] width 841 height 28
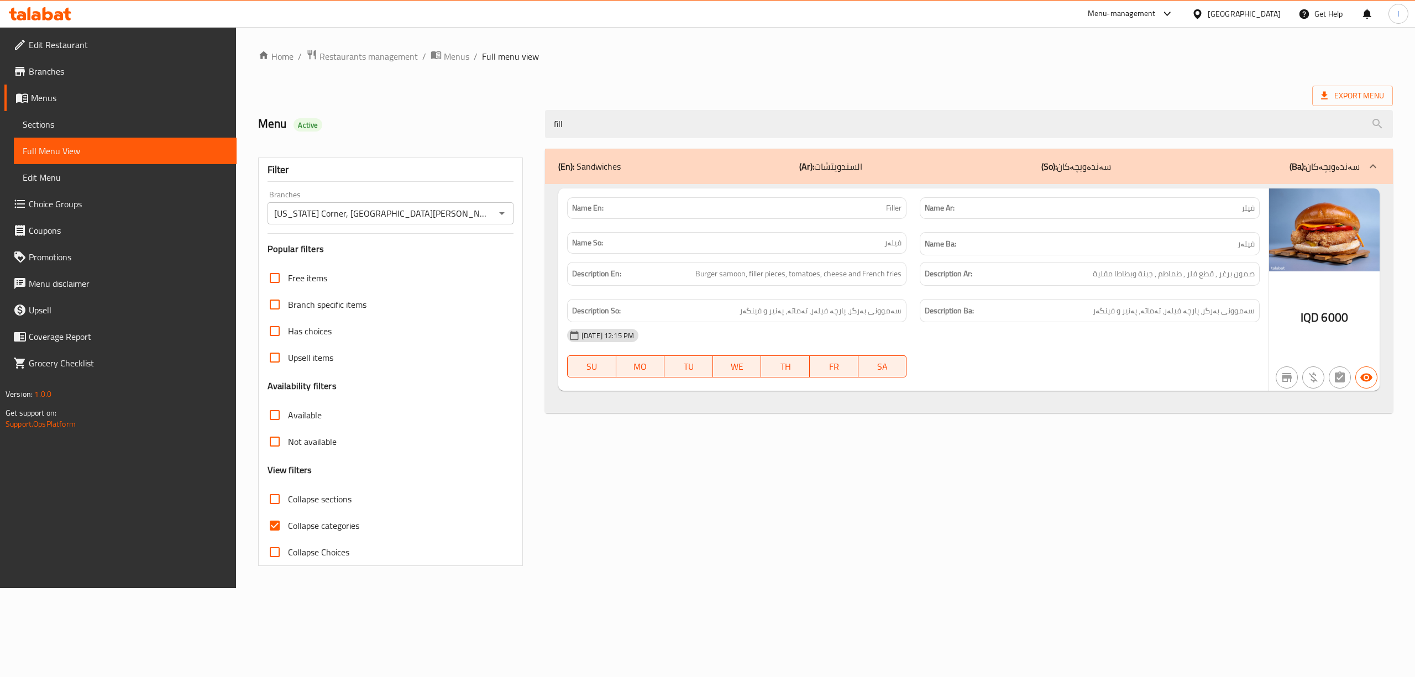
type input "fill"
